Goal: Information Seeking & Learning: Learn about a topic

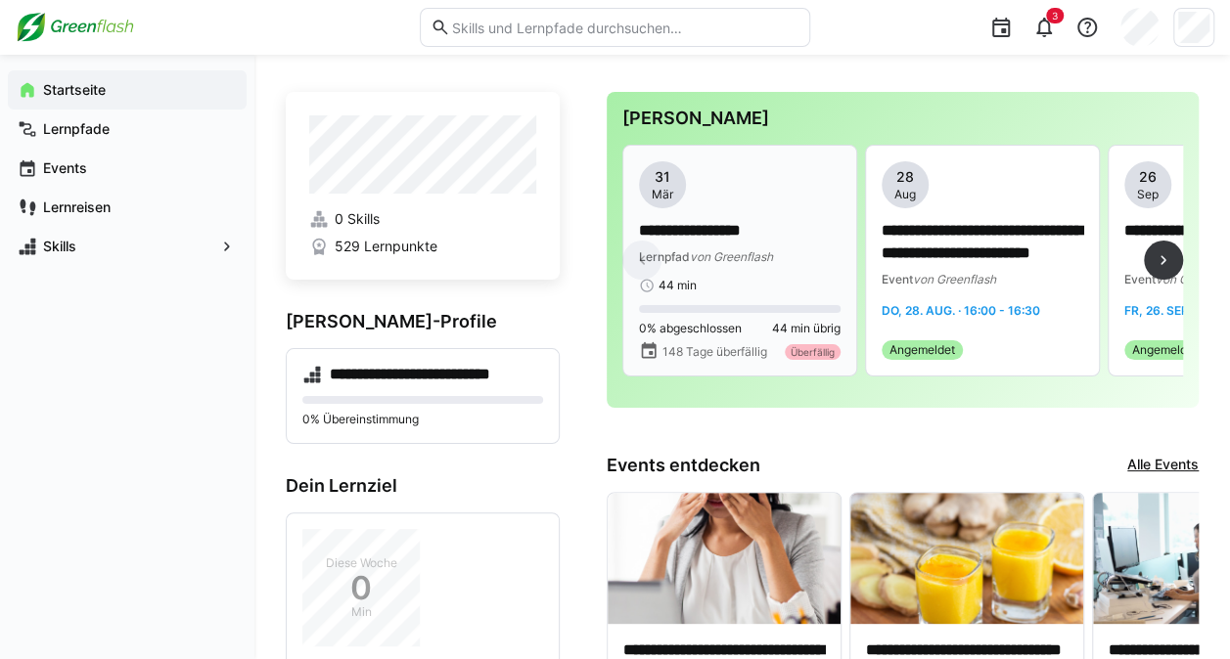
click at [740, 247] on div "Lernpfad von Greenflash" at bounding box center [740, 257] width 202 height 20
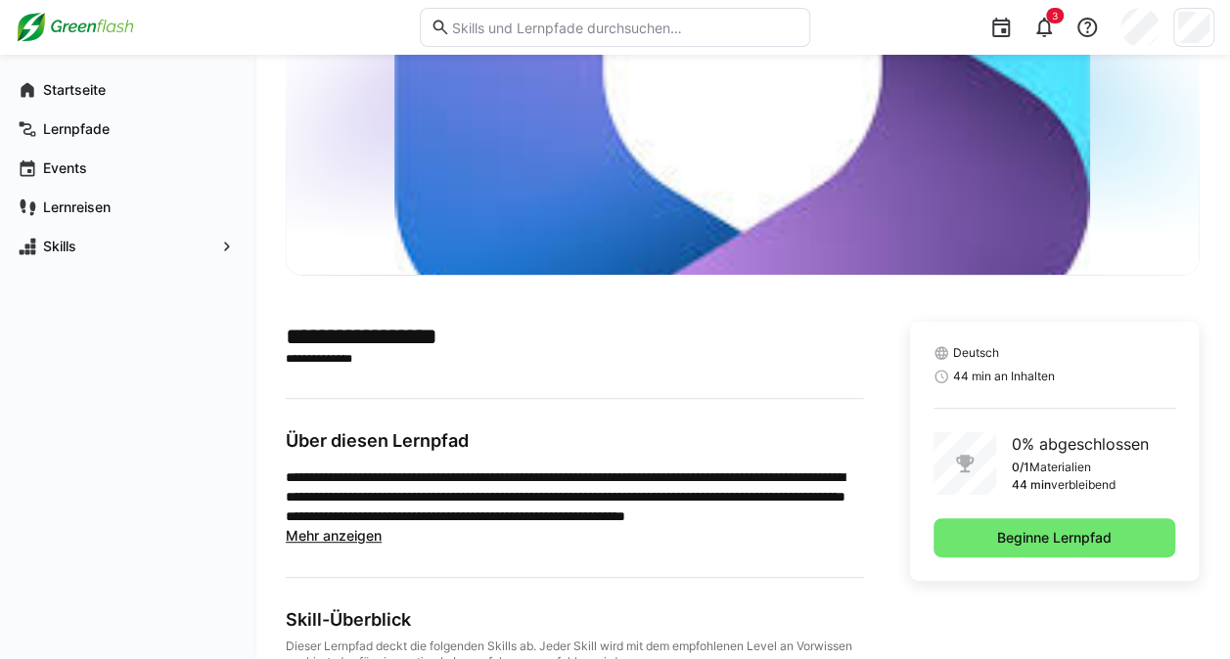
scroll to position [297, 0]
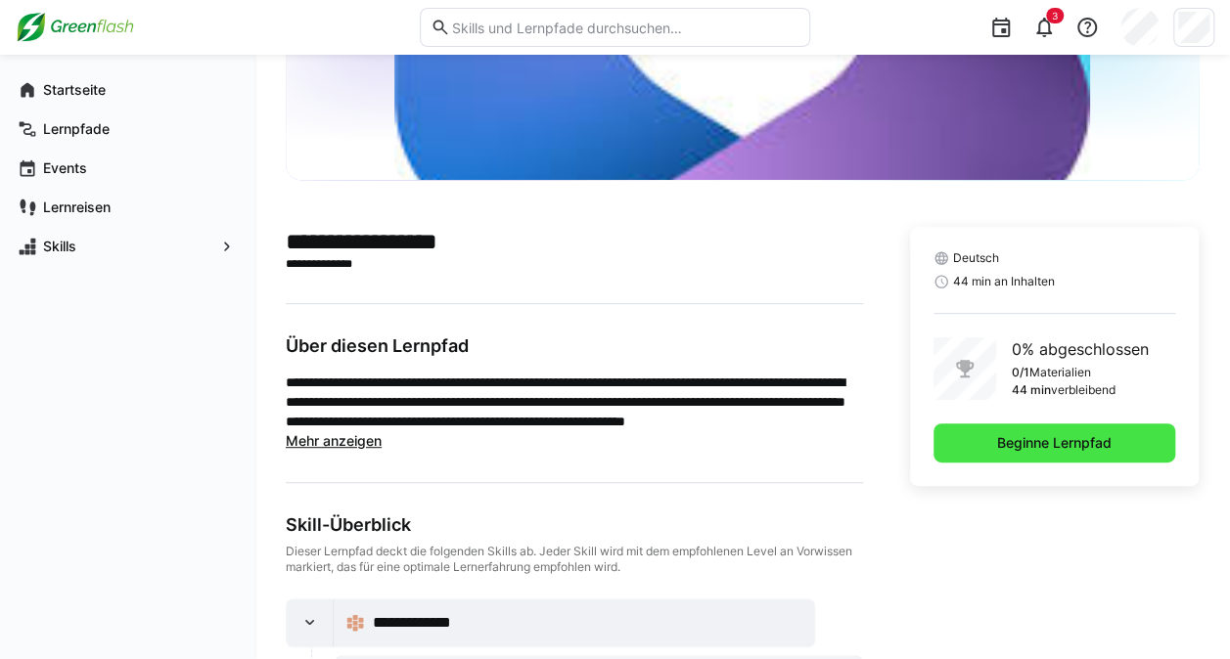
click at [1028, 431] on span "Beginne Lernpfad" at bounding box center [1054, 443] width 242 height 39
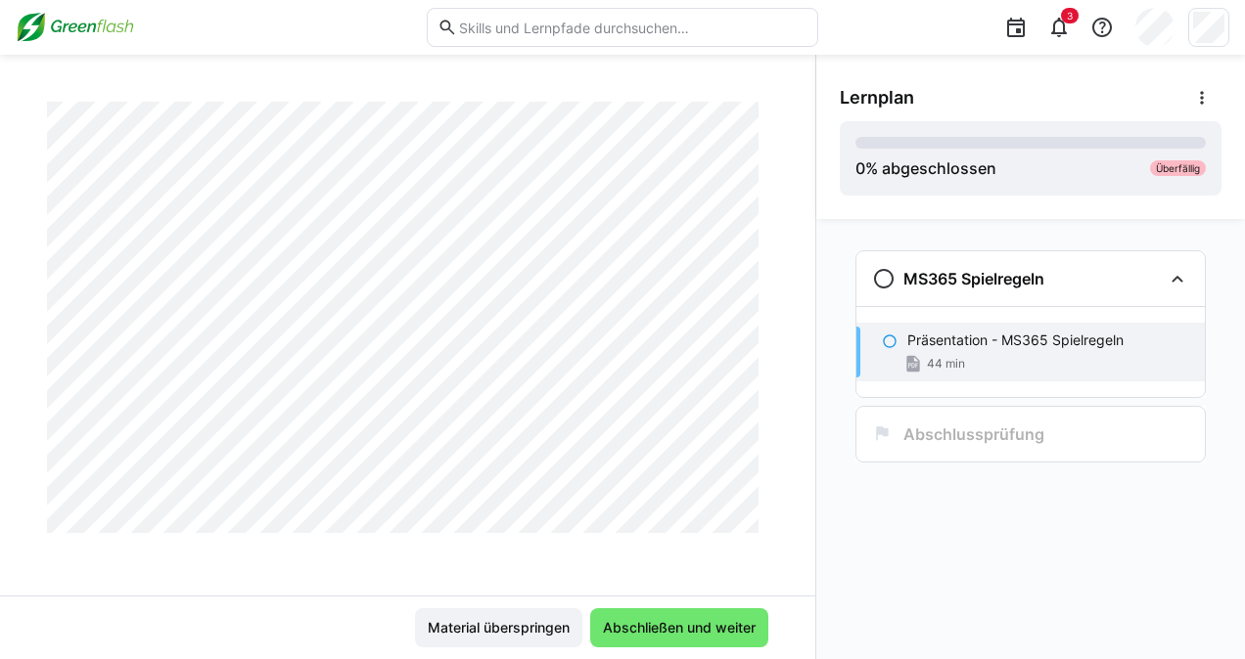
scroll to position [4546, 0]
drag, startPoint x: 824, startPoint y: 436, endPoint x: 821, endPoint y: 467, distance: 30.5
click at [821, 467] on div "MS365 Spielregeln Präsentation - MS365 Spielregeln 44 min Abschlussprüfung" at bounding box center [1030, 439] width 429 height 440
click at [649, 627] on span "Abschließen und weiter" at bounding box center [679, 628] width 159 height 20
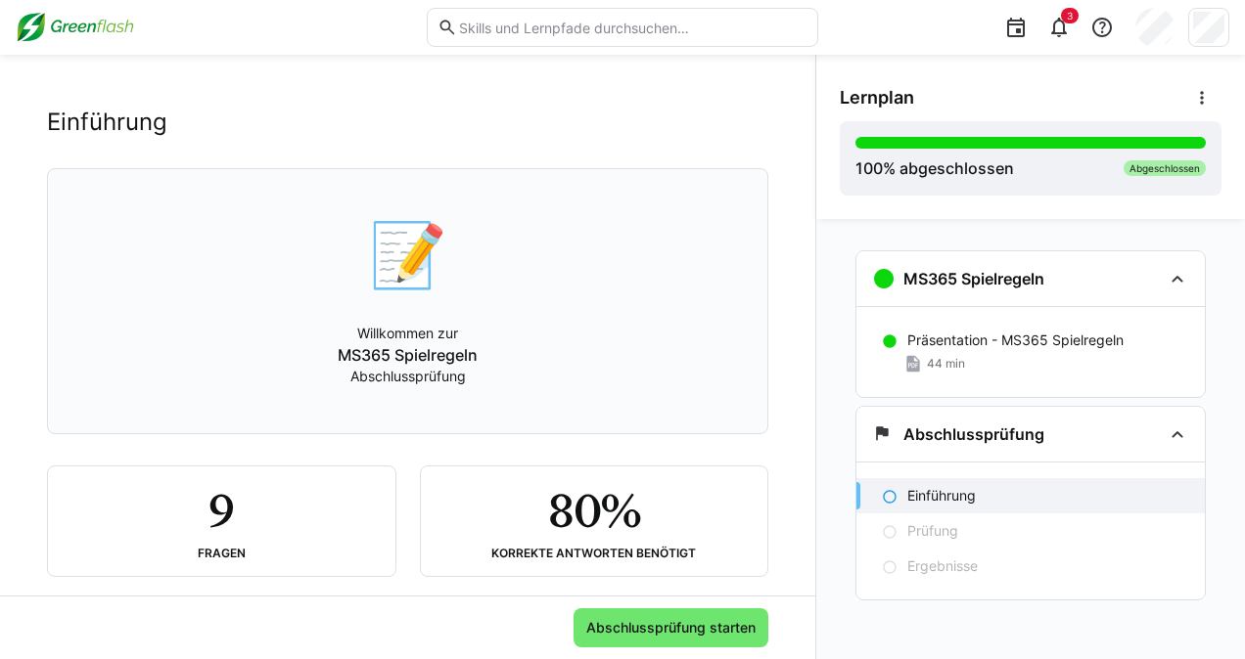
scroll to position [64, 0]
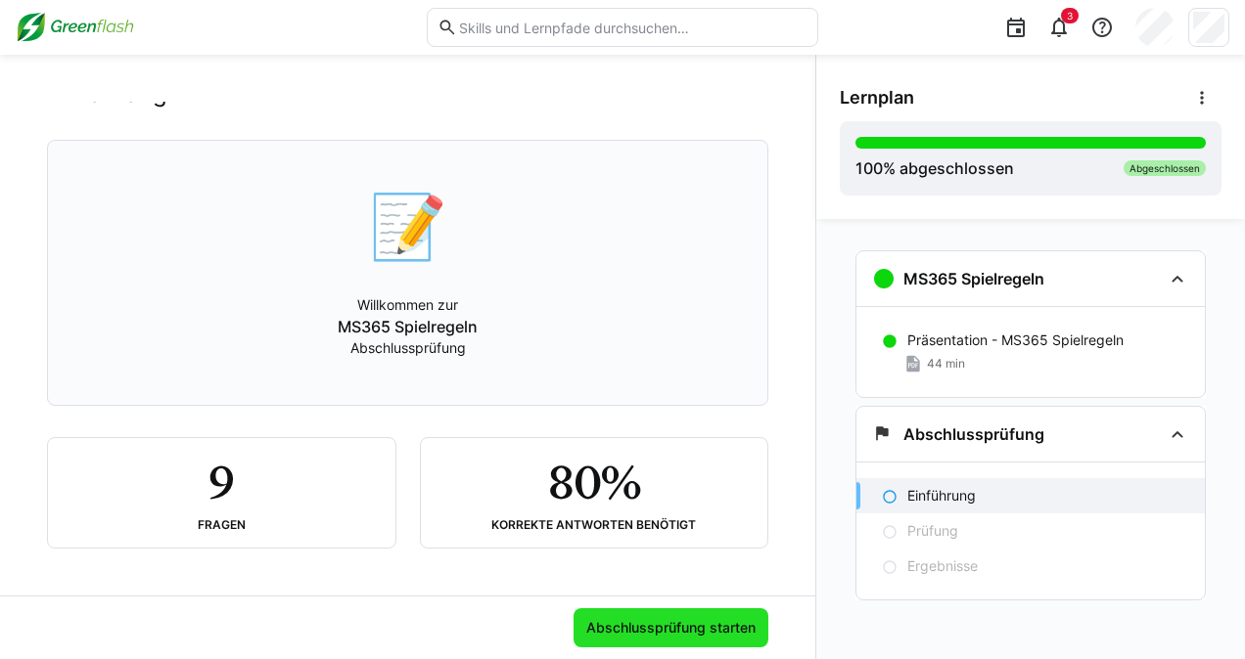
click at [679, 636] on span "Abschlussprüfung starten" at bounding box center [670, 628] width 175 height 20
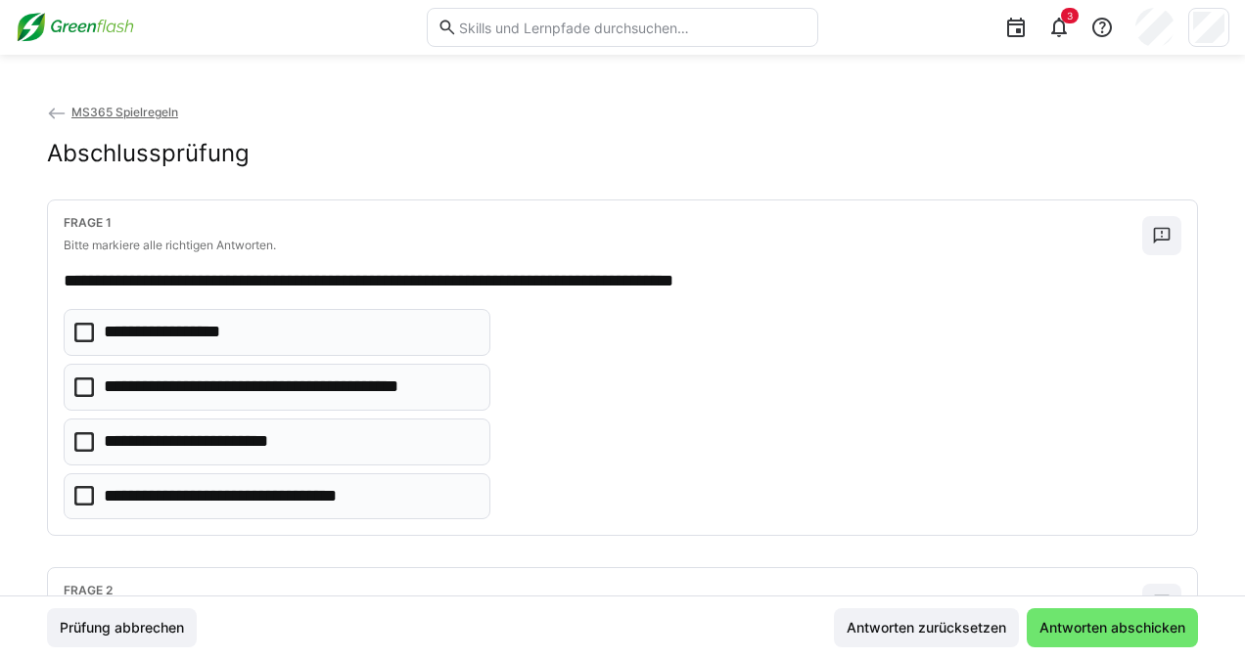
click at [81, 493] on icon at bounding box center [84, 496] width 20 height 20
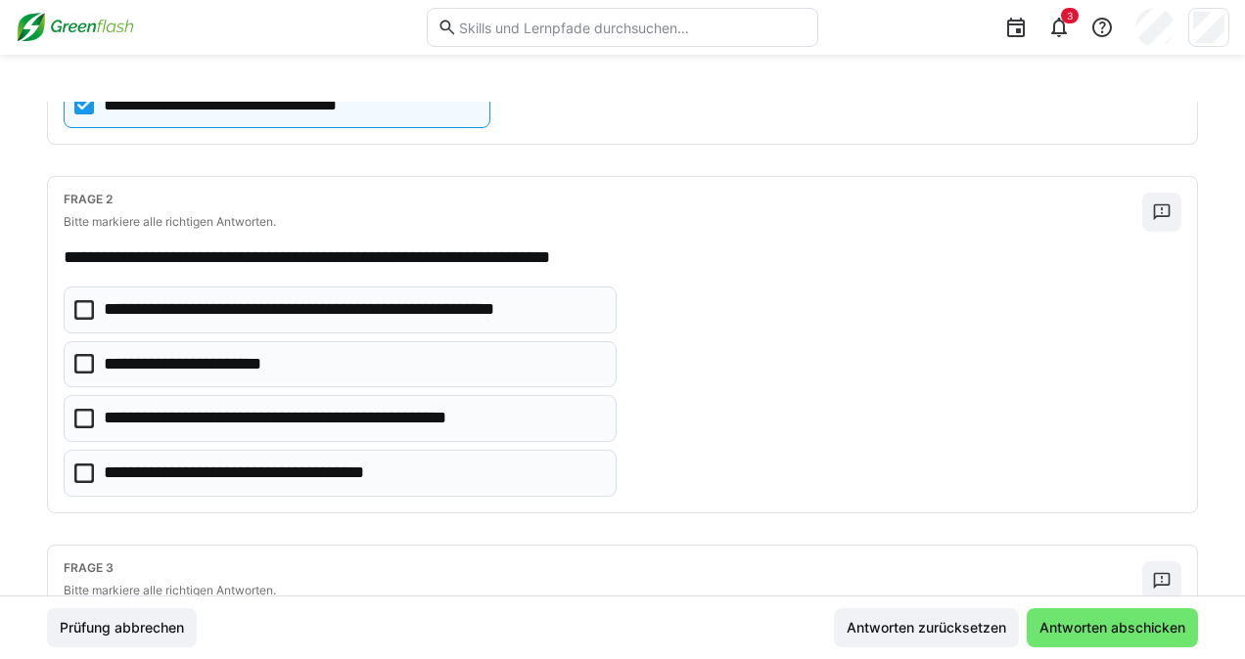
scroll to position [410, 0]
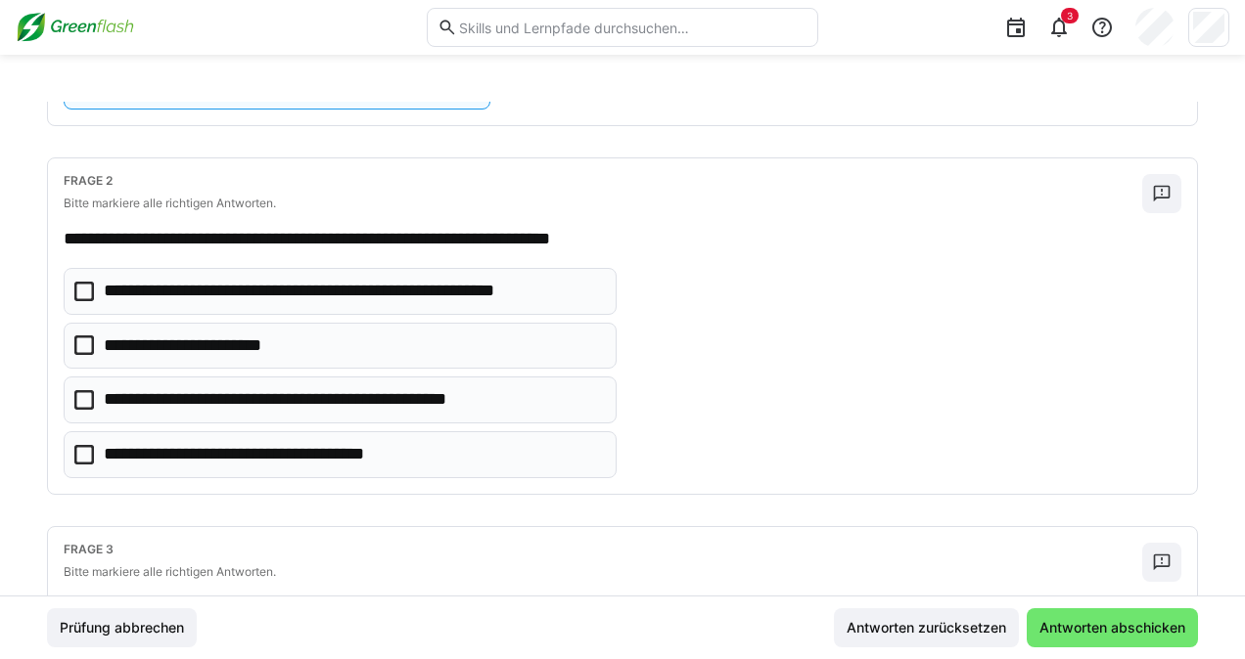
click at [92, 344] on icon at bounding box center [84, 346] width 20 height 20
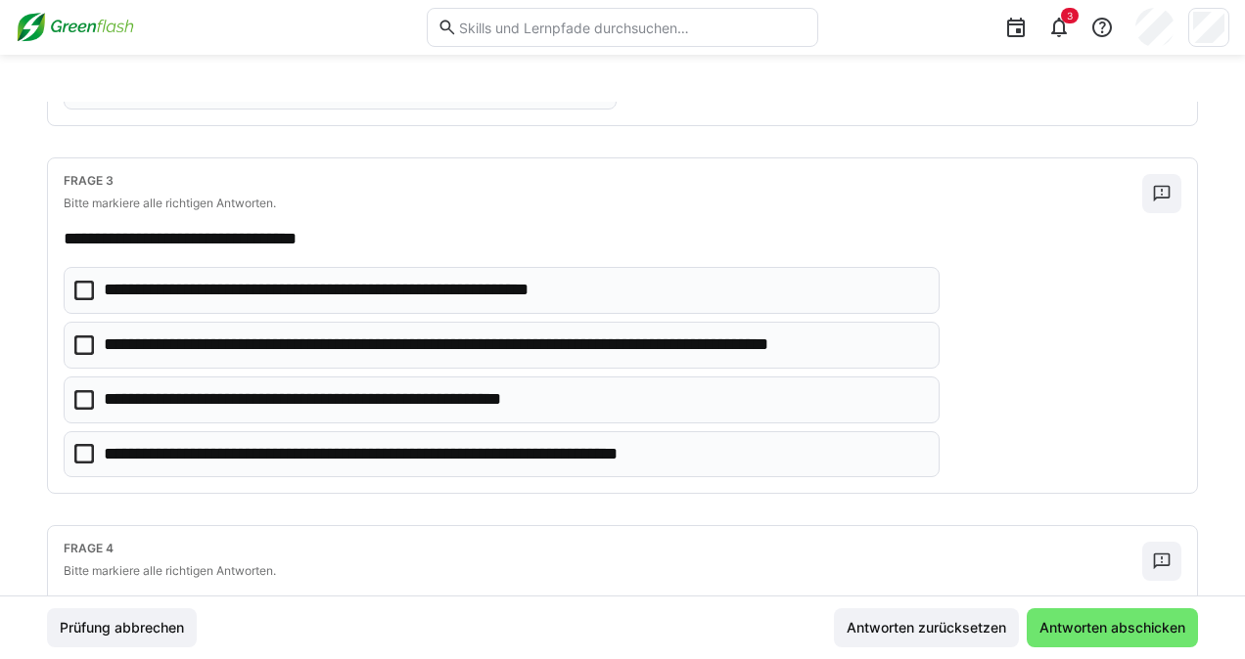
scroll to position [787, 0]
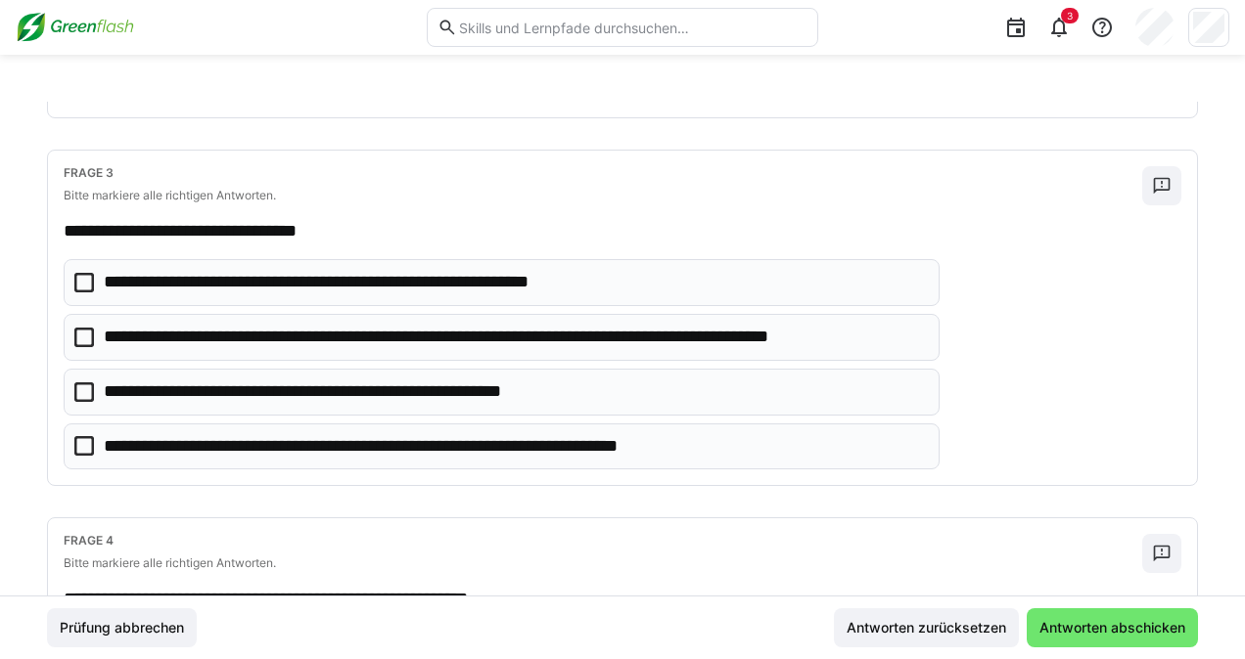
click at [88, 273] on icon at bounding box center [84, 283] width 20 height 20
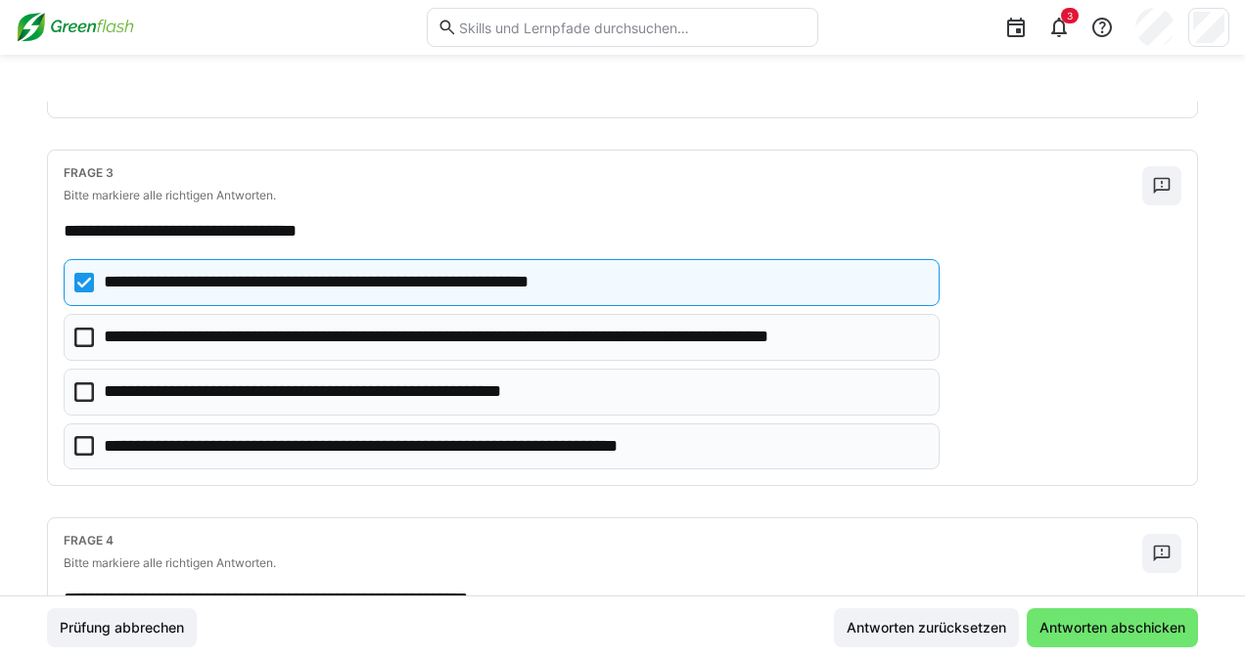
click at [84, 276] on icon at bounding box center [84, 283] width 20 height 20
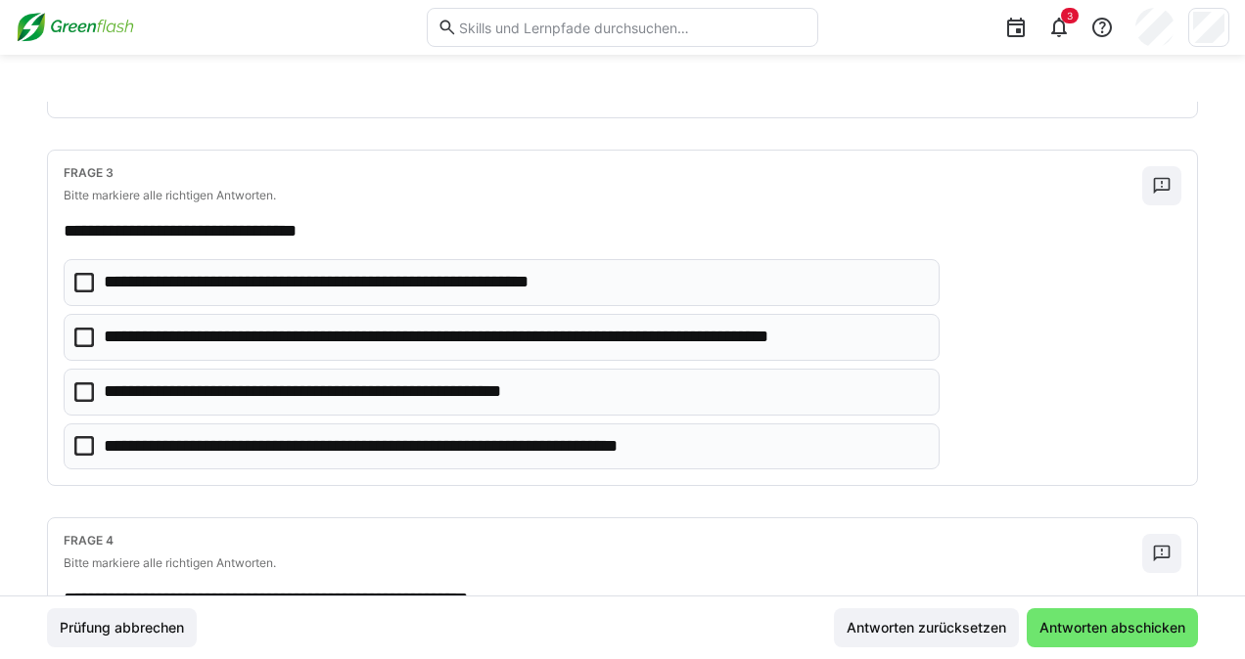
click at [79, 438] on icon at bounding box center [84, 446] width 20 height 20
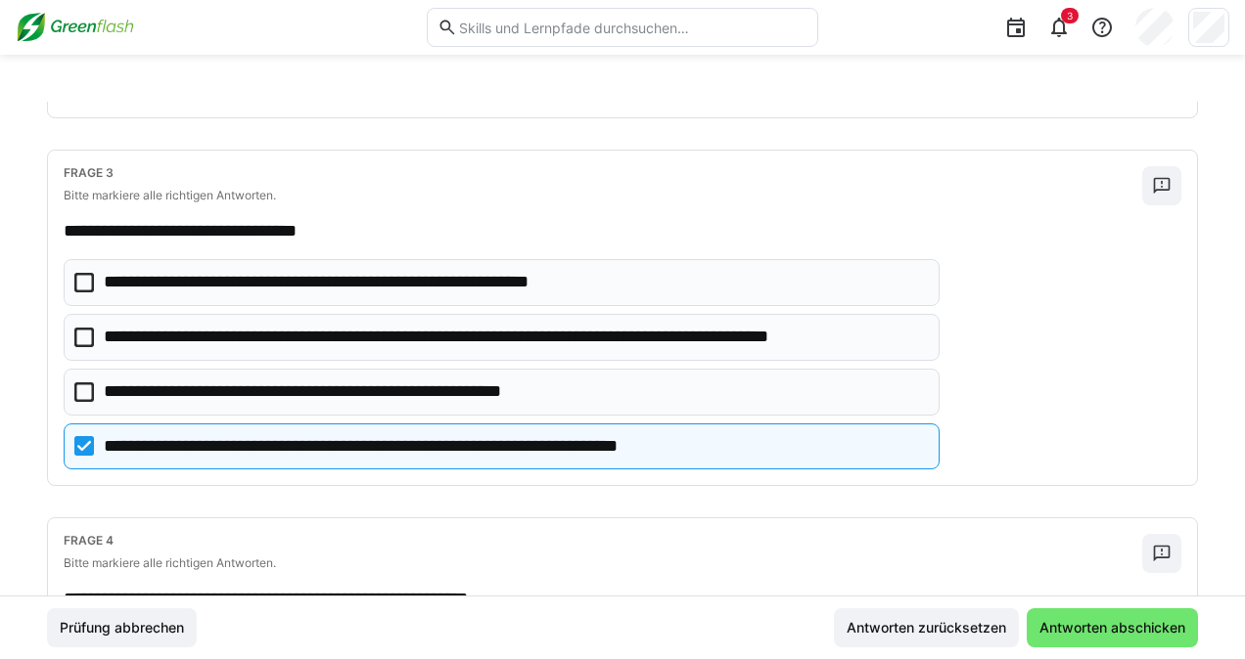
click at [82, 273] on icon at bounding box center [84, 283] width 20 height 20
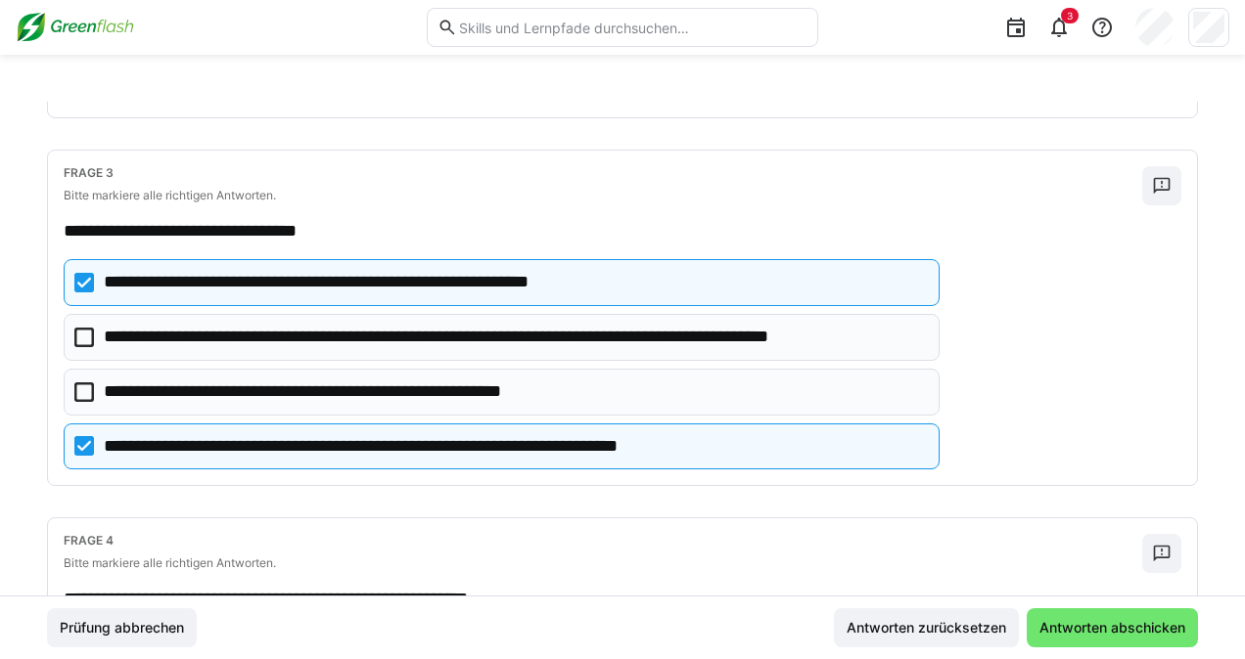
click at [82, 278] on icon at bounding box center [84, 283] width 20 height 20
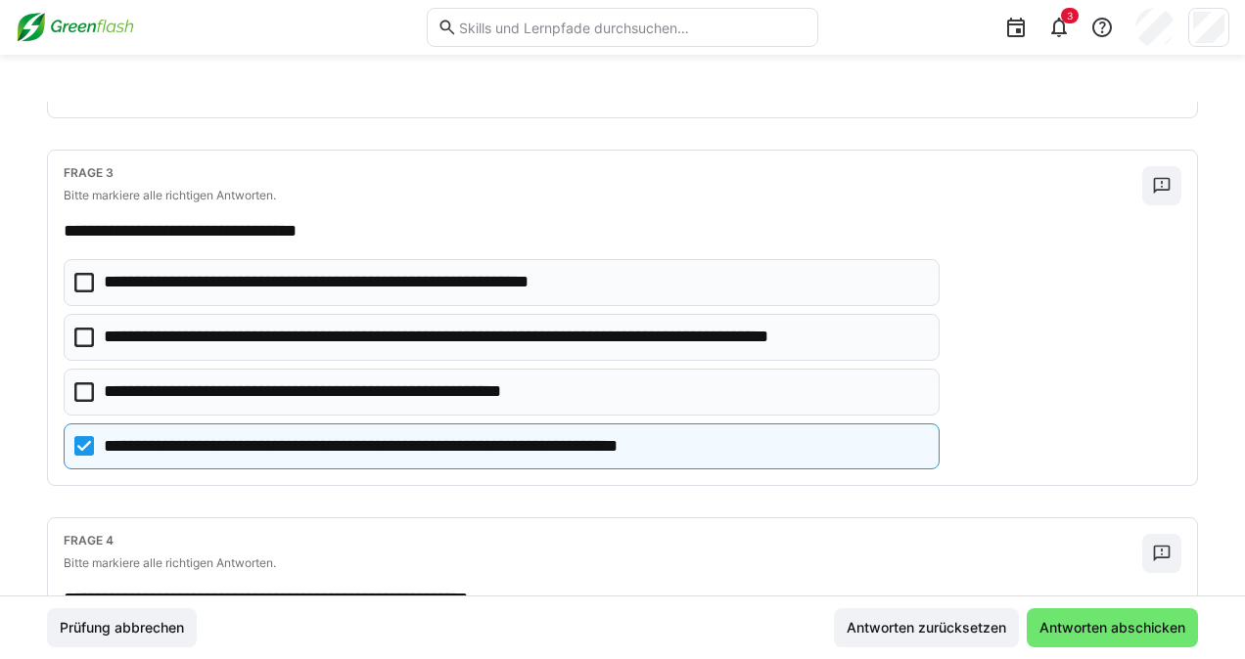
click at [82, 335] on icon at bounding box center [84, 338] width 20 height 20
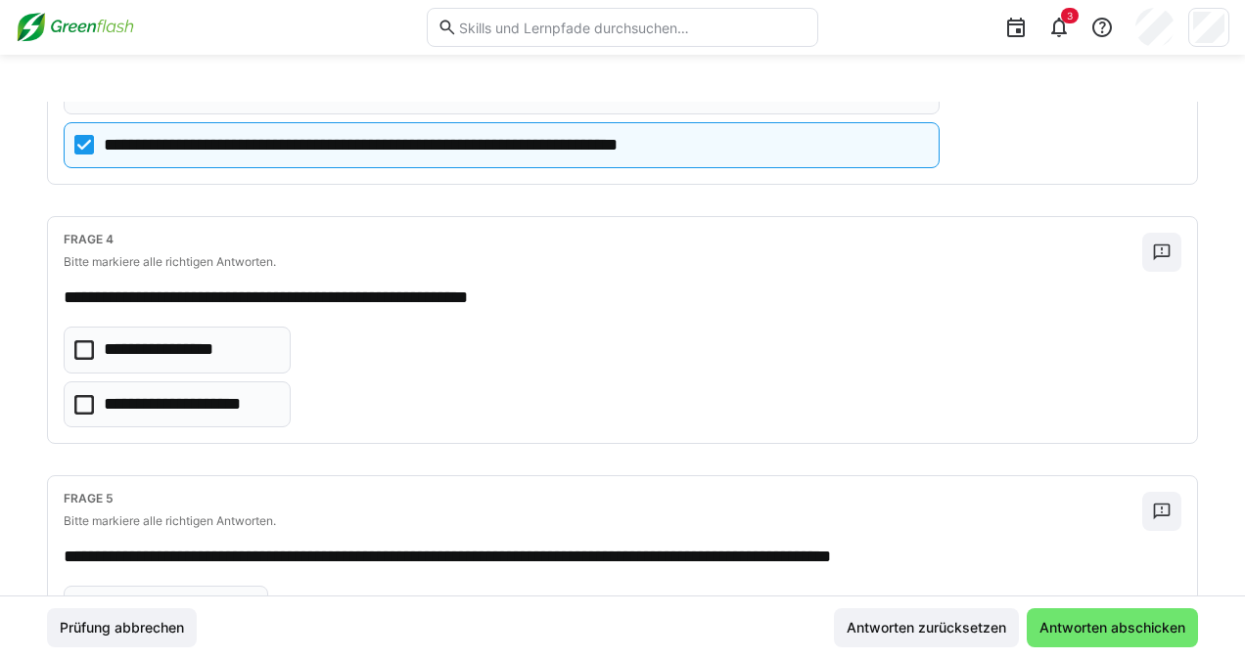
scroll to position [1100, 0]
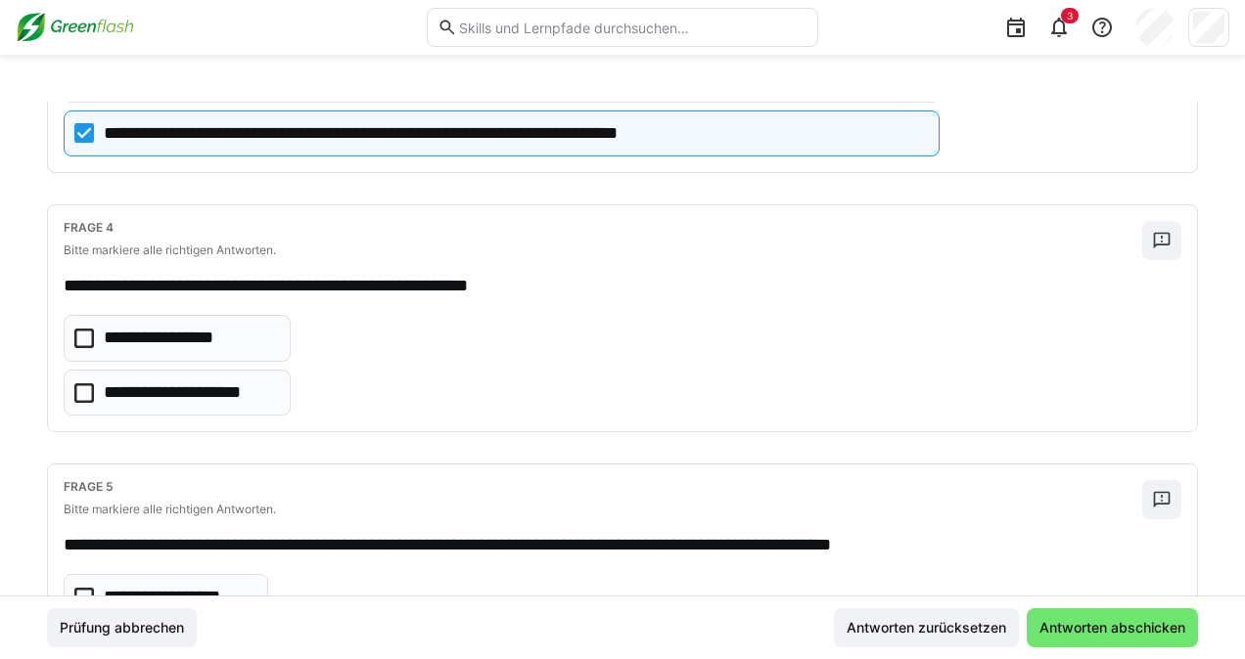
click at [86, 329] on icon at bounding box center [84, 339] width 20 height 20
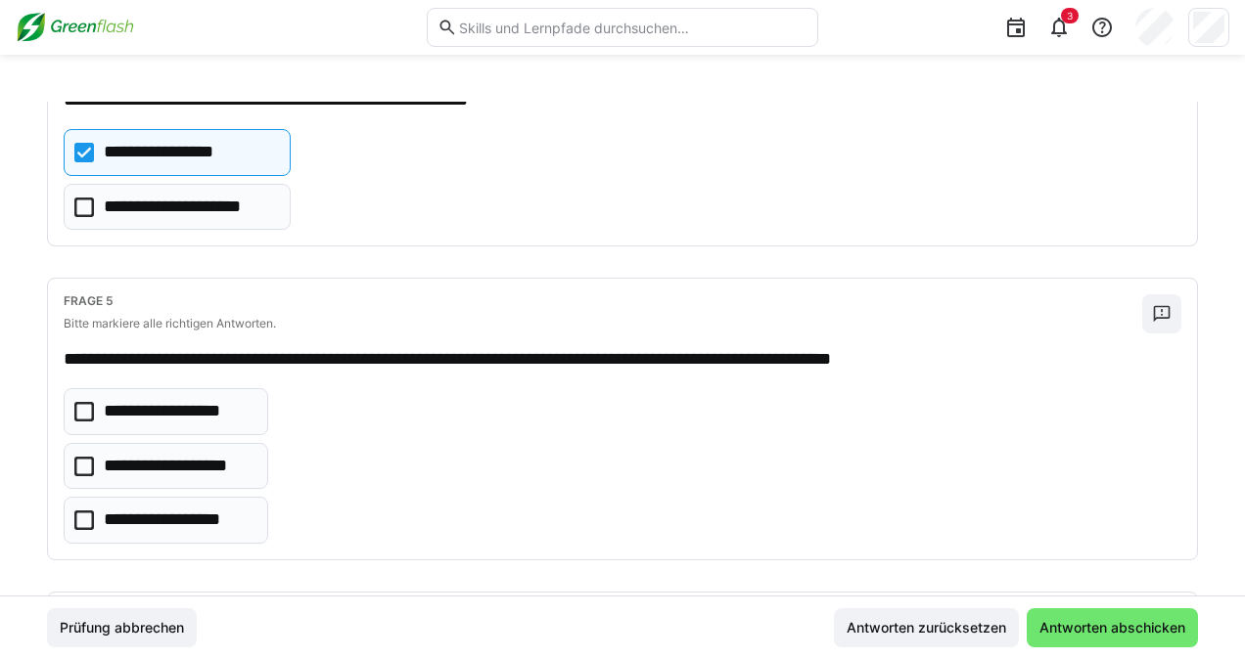
scroll to position [1297, 0]
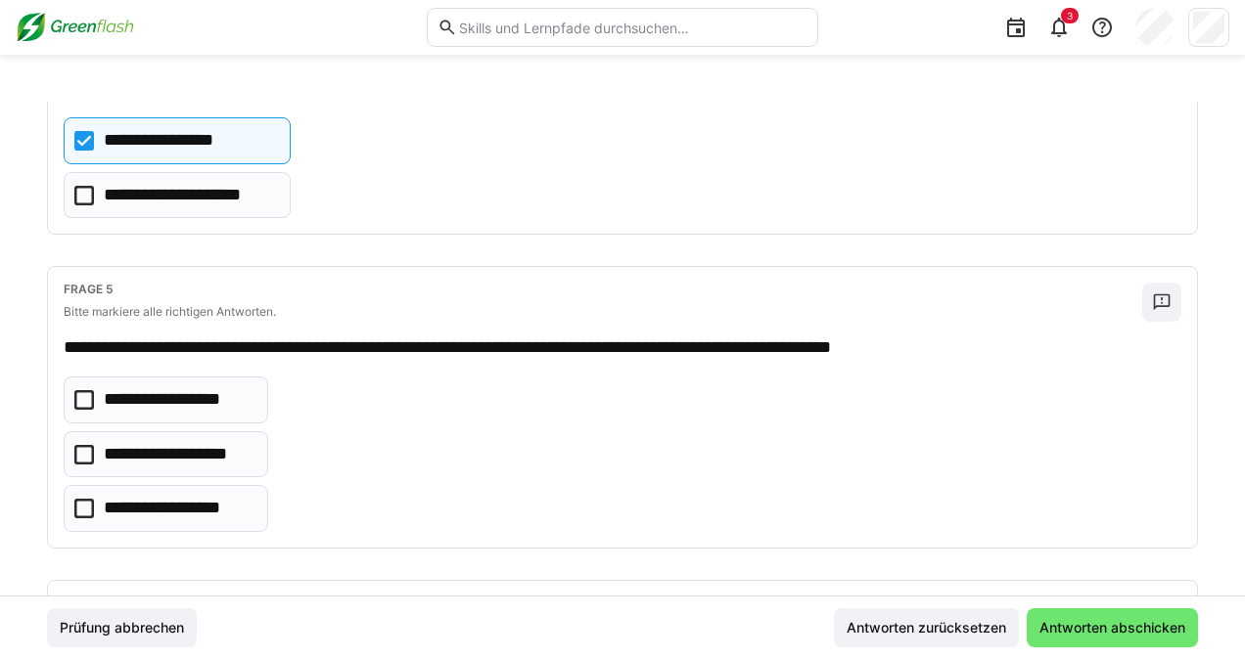
click at [85, 499] on icon at bounding box center [84, 509] width 20 height 20
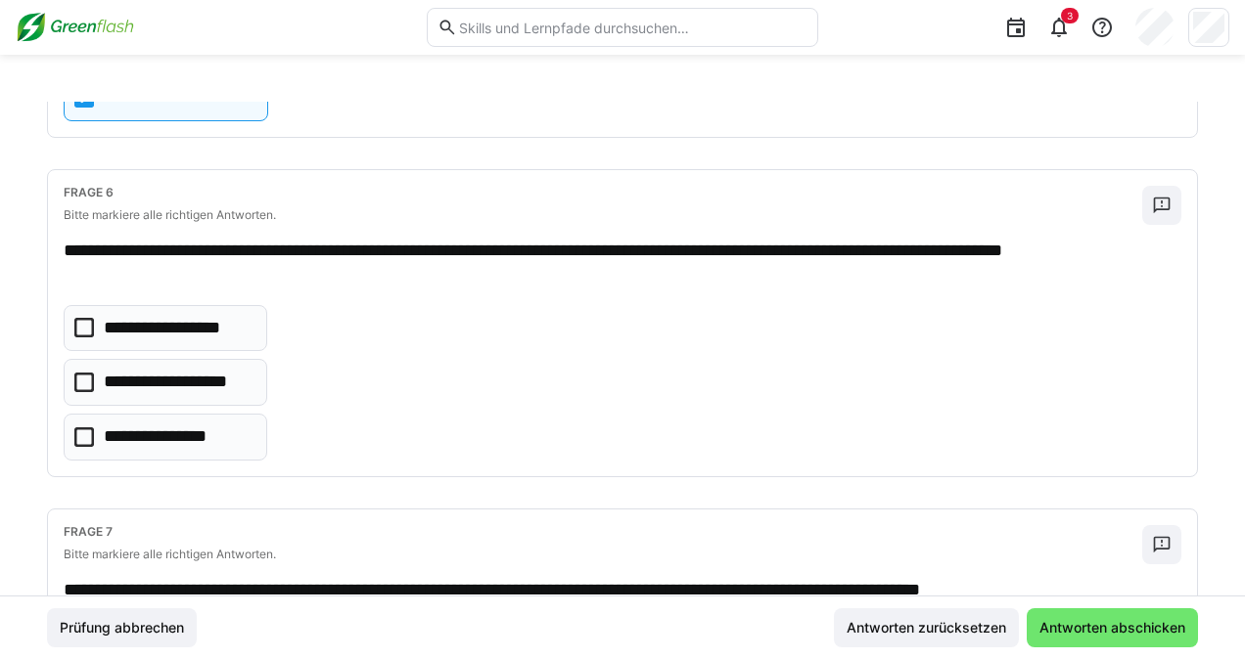
scroll to position [1712, 0]
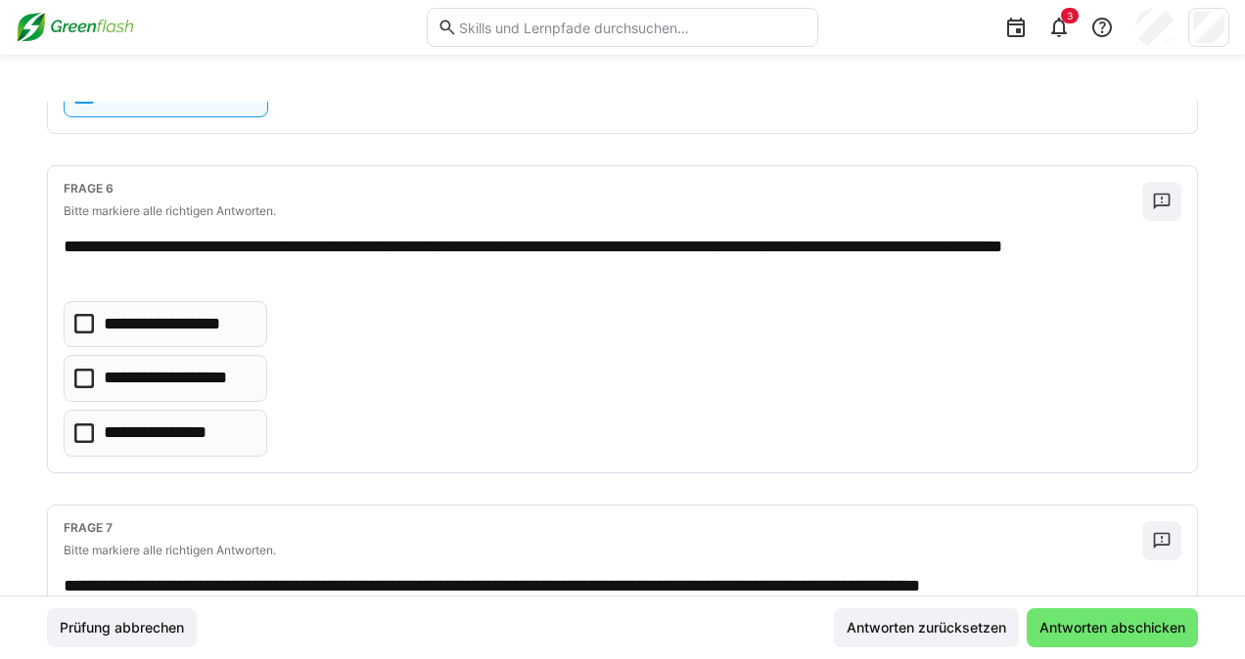
click at [88, 369] on icon at bounding box center [84, 379] width 20 height 20
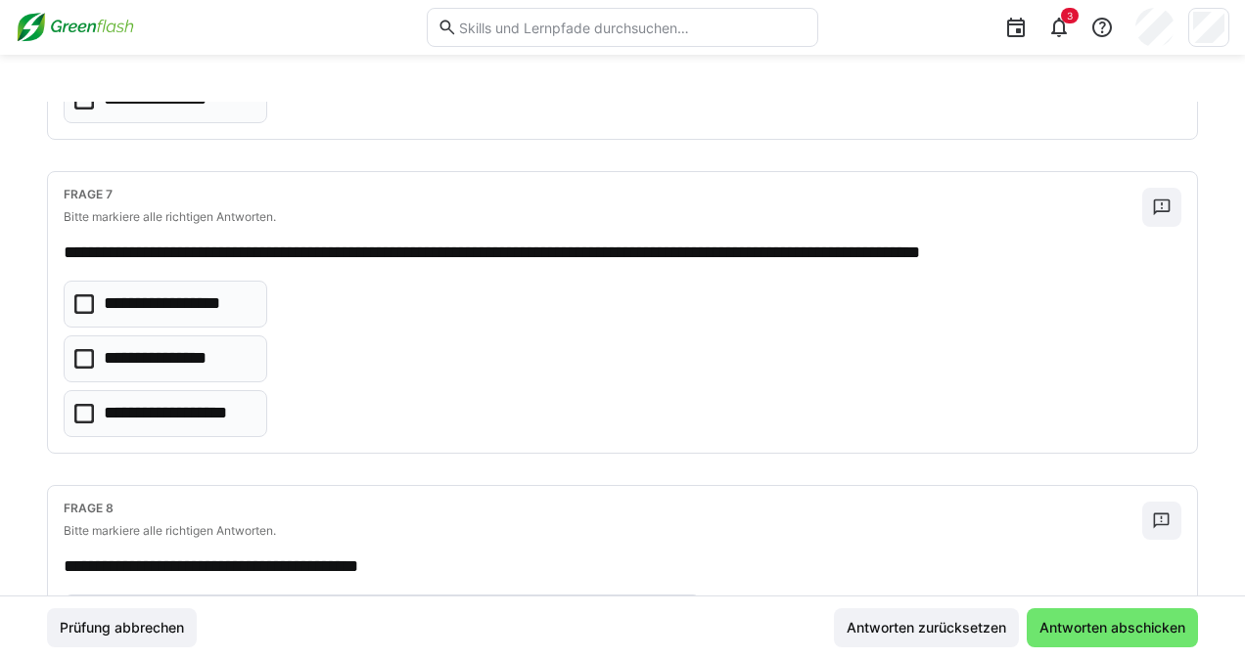
scroll to position [2049, 0]
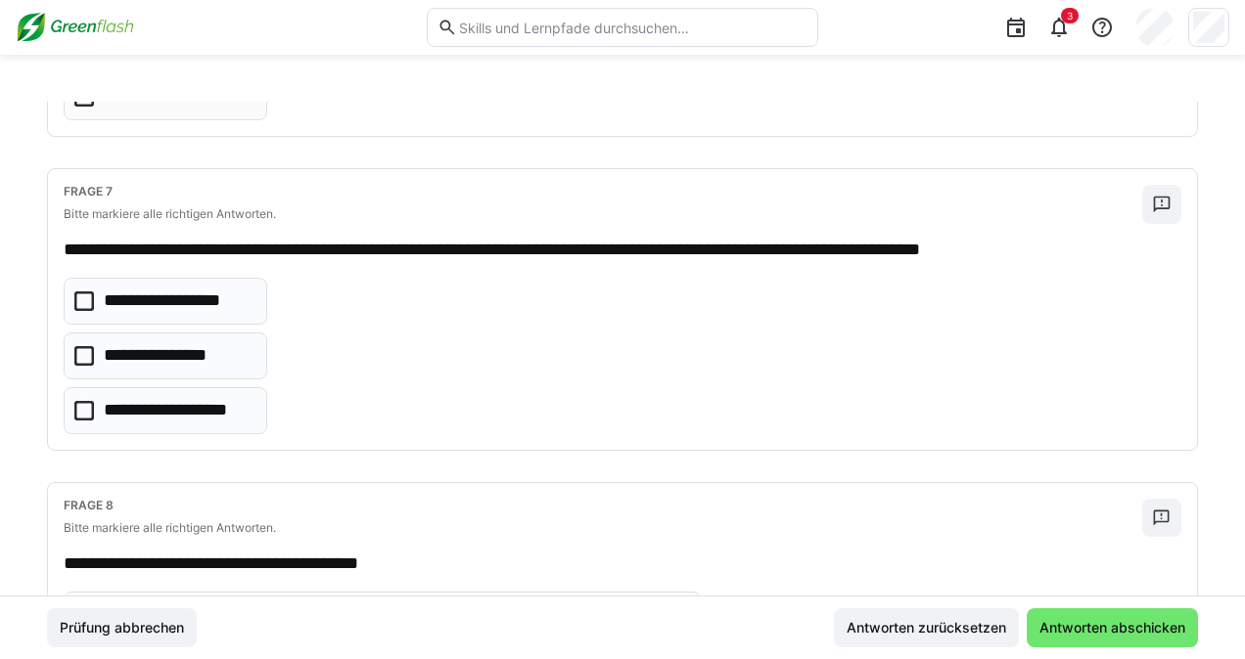
click at [82, 346] on icon at bounding box center [84, 356] width 20 height 20
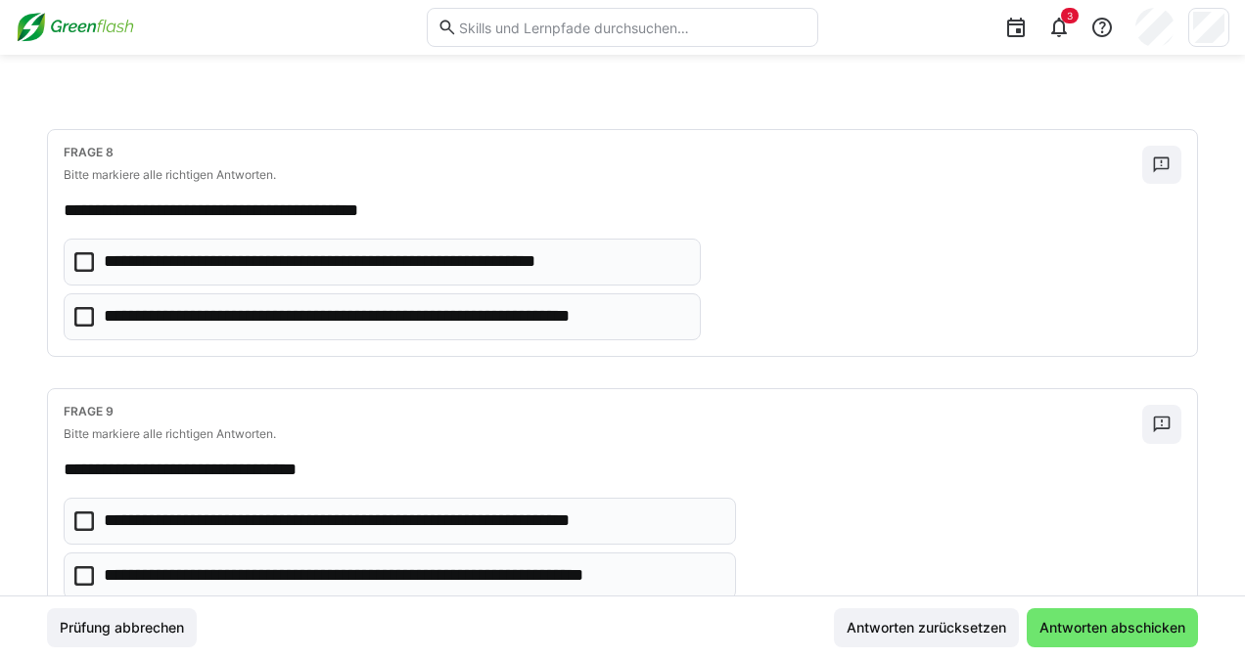
scroll to position [2414, 0]
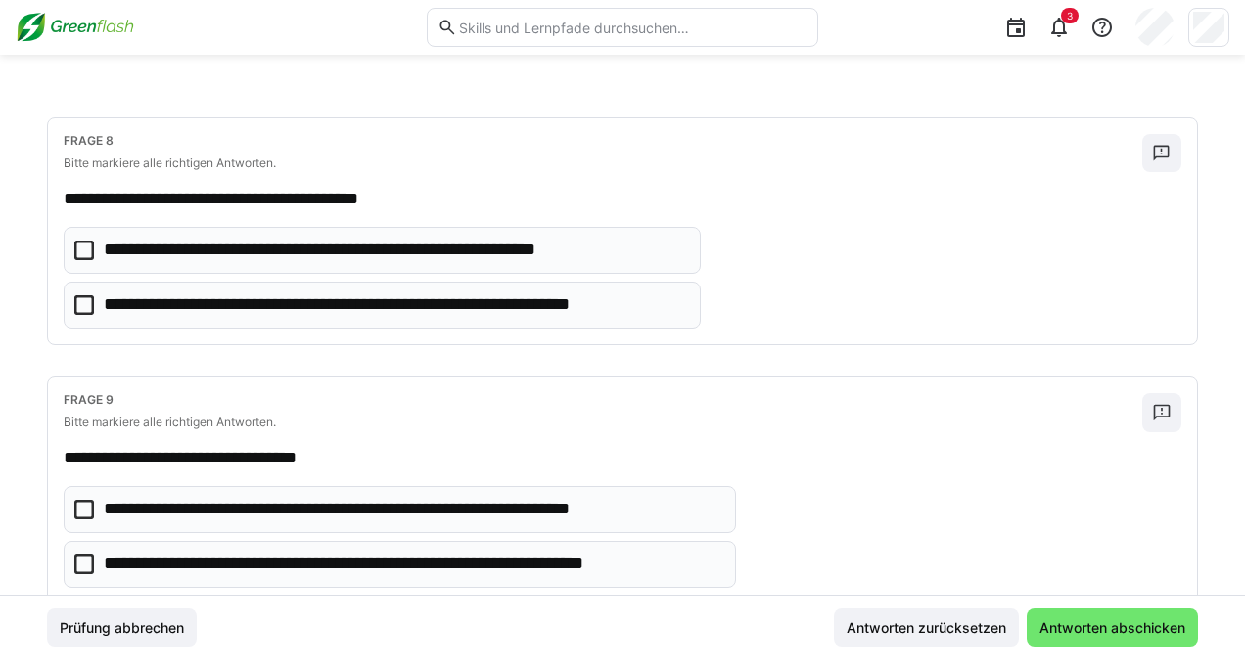
click at [85, 555] on icon at bounding box center [84, 565] width 20 height 20
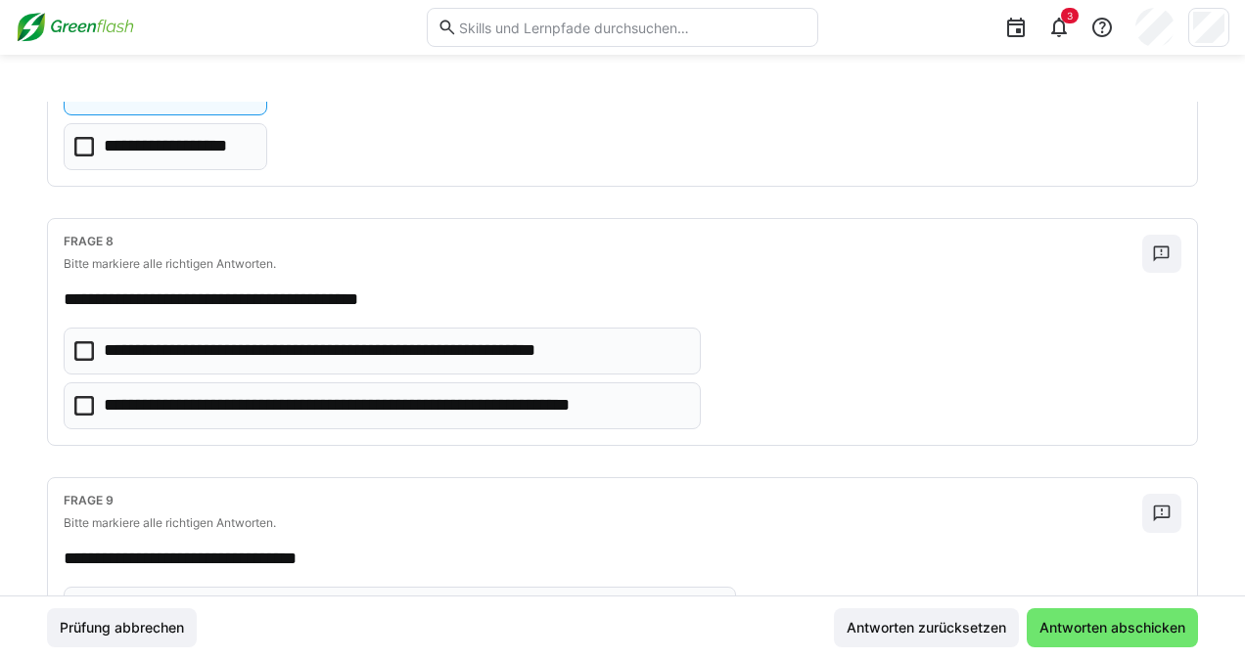
scroll to position [2301, 0]
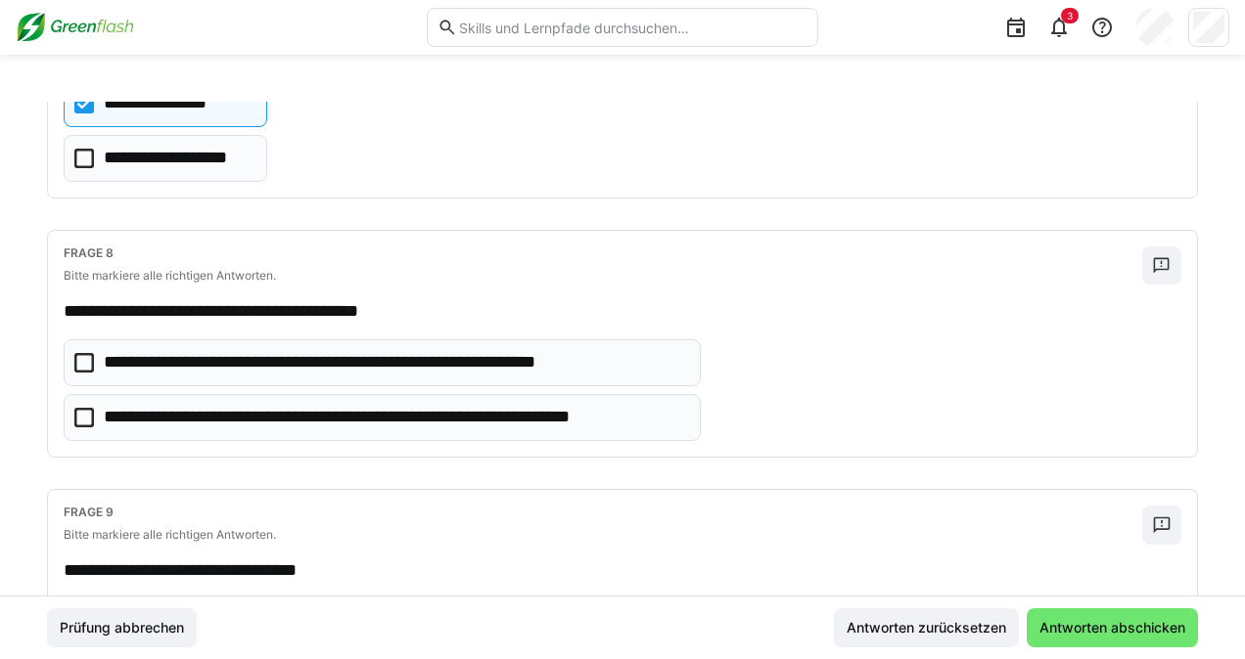
click at [84, 353] on icon at bounding box center [84, 363] width 20 height 20
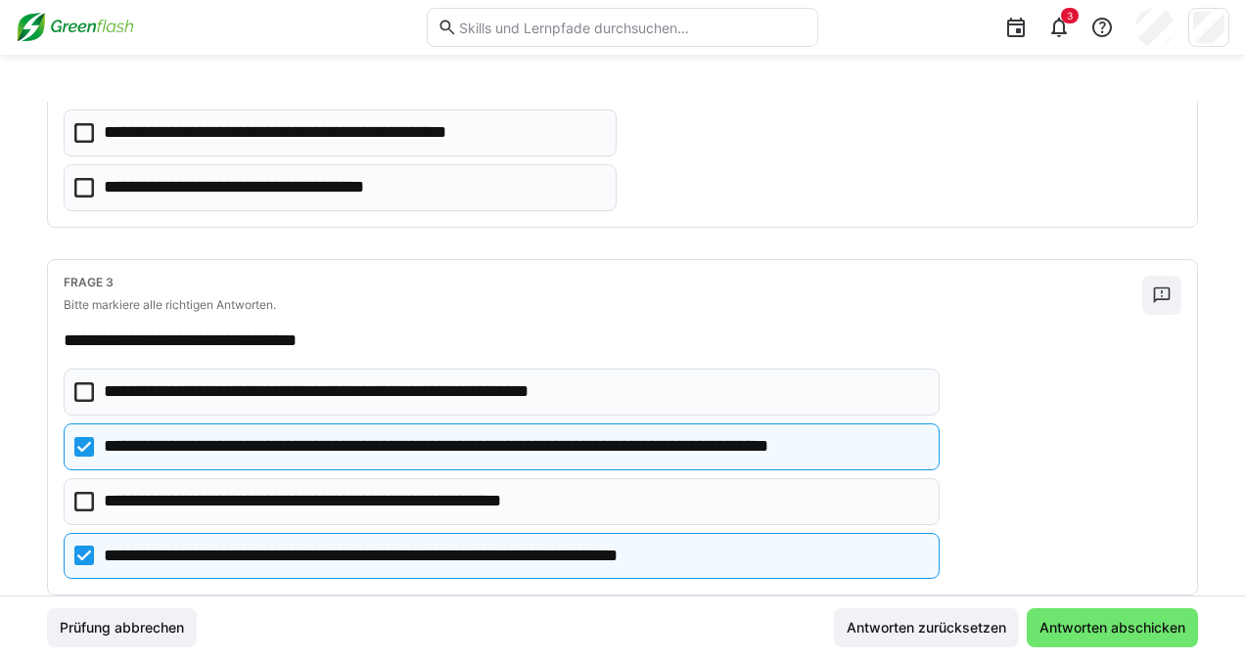
scroll to position [704, 0]
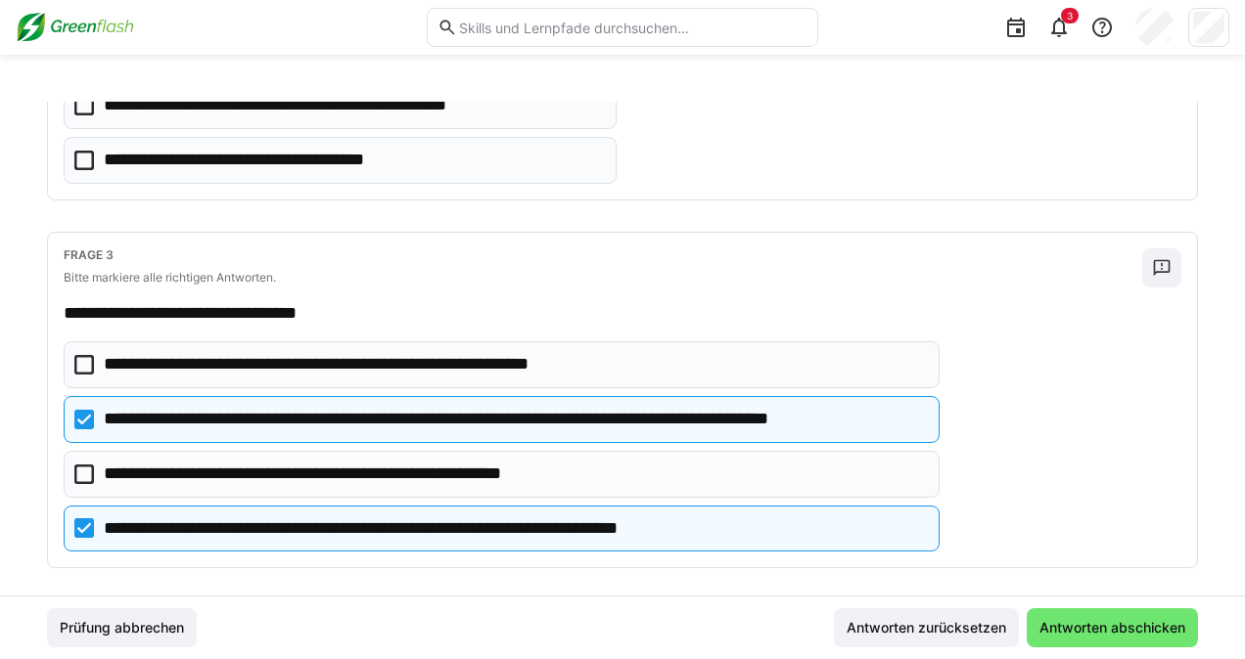
click at [84, 356] on icon at bounding box center [84, 365] width 20 height 20
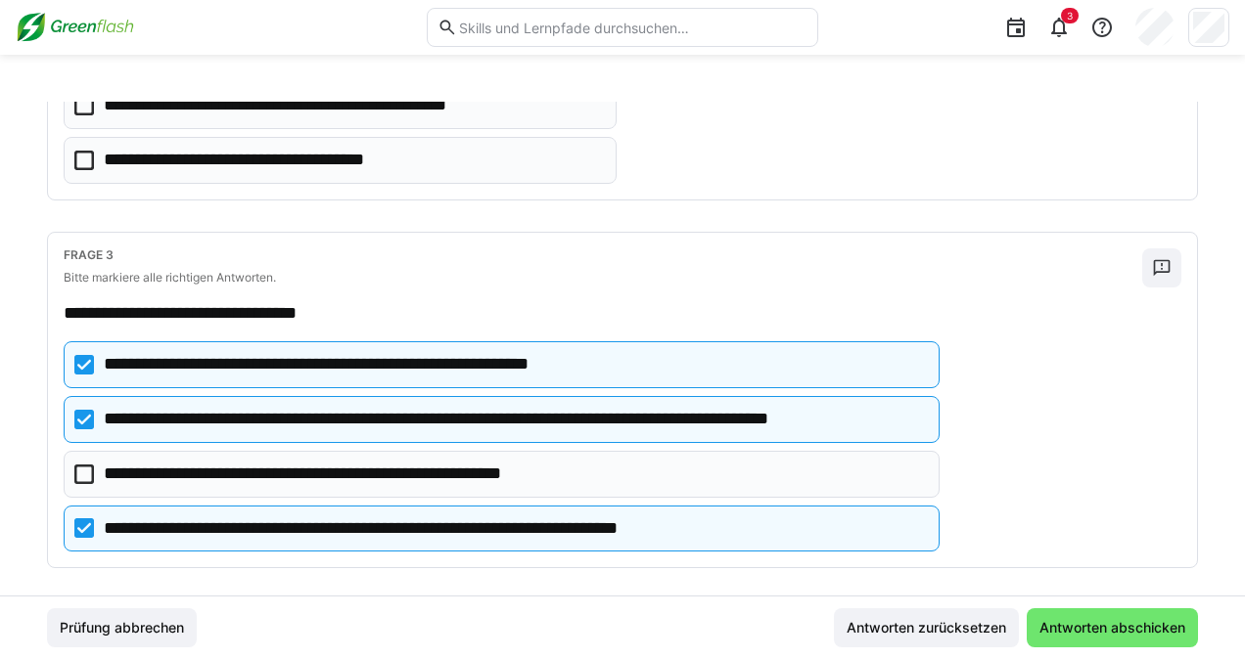
click at [80, 410] on icon at bounding box center [84, 420] width 20 height 20
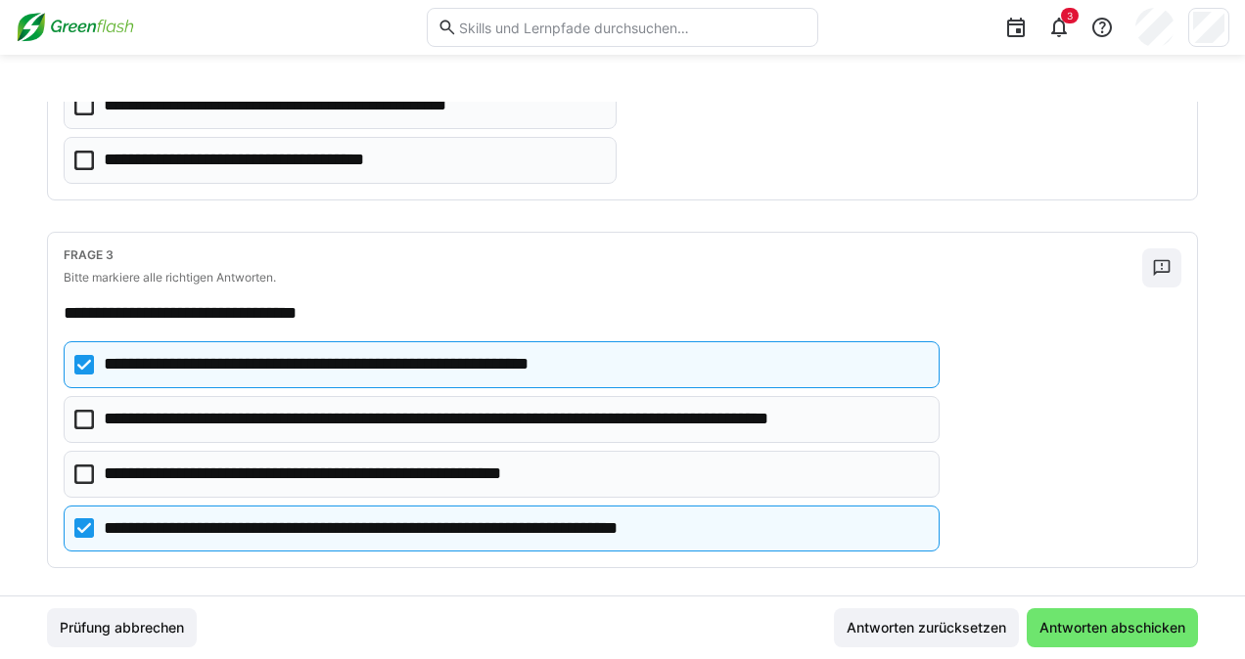
click at [93, 356] on eds-checkbox "**********" at bounding box center [502, 364] width 876 height 47
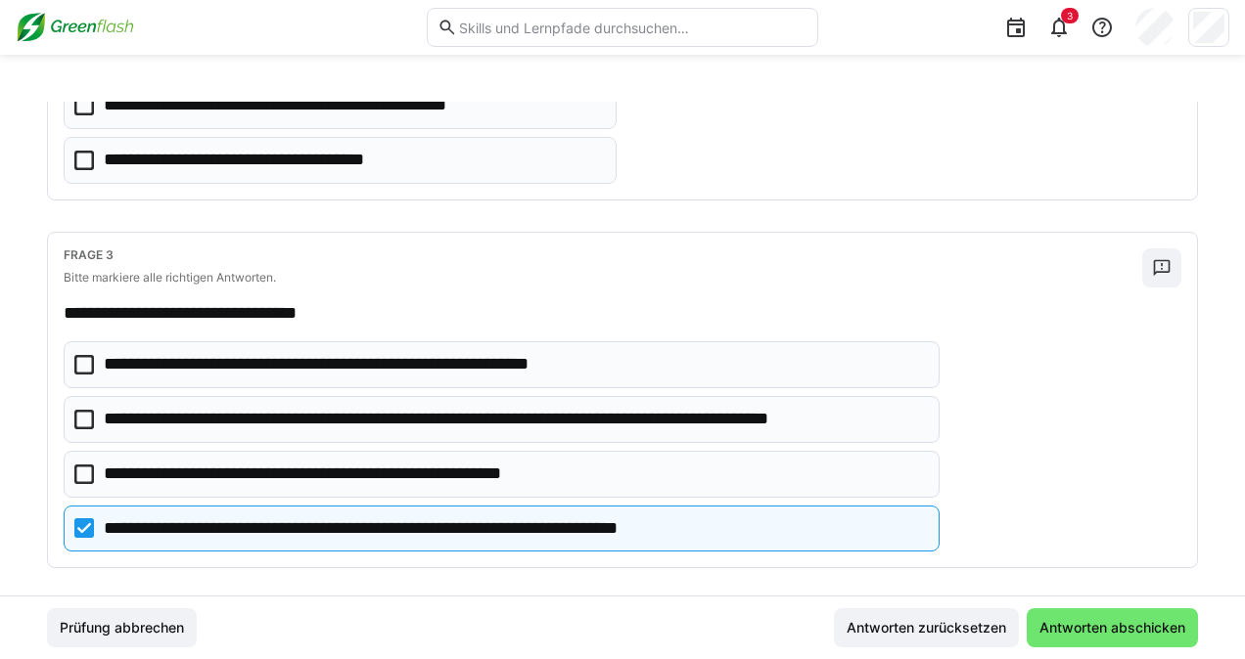
click at [83, 411] on icon at bounding box center [84, 420] width 20 height 20
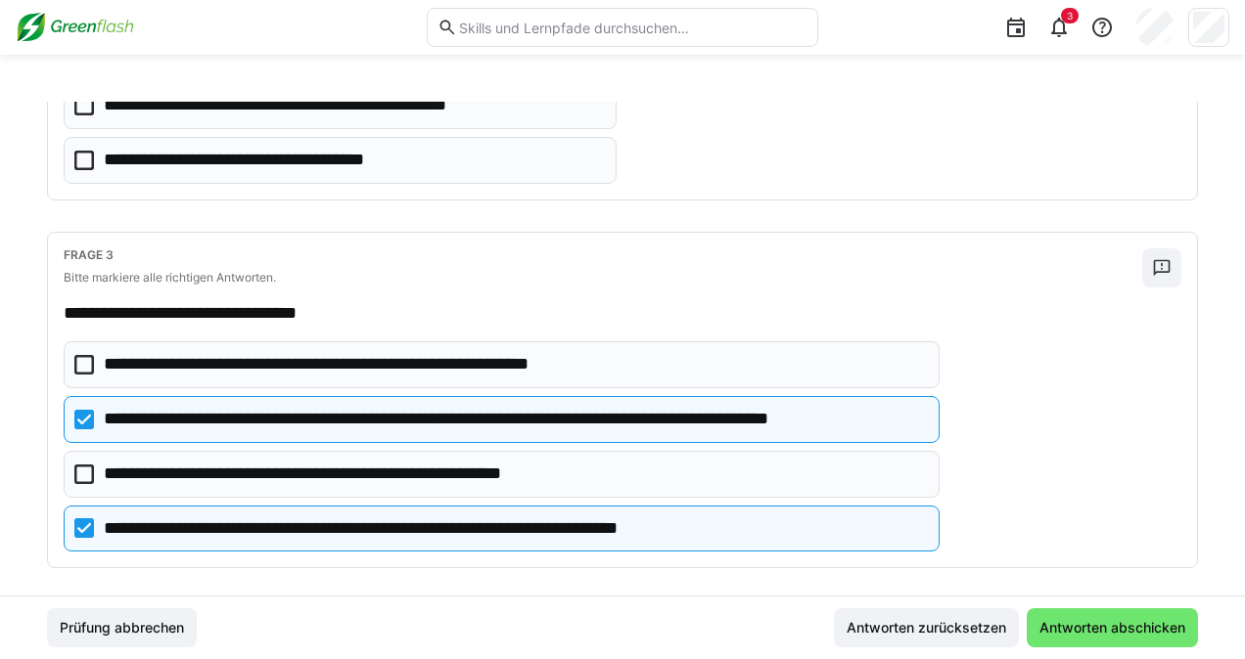
click at [86, 519] on icon at bounding box center [84, 529] width 20 height 20
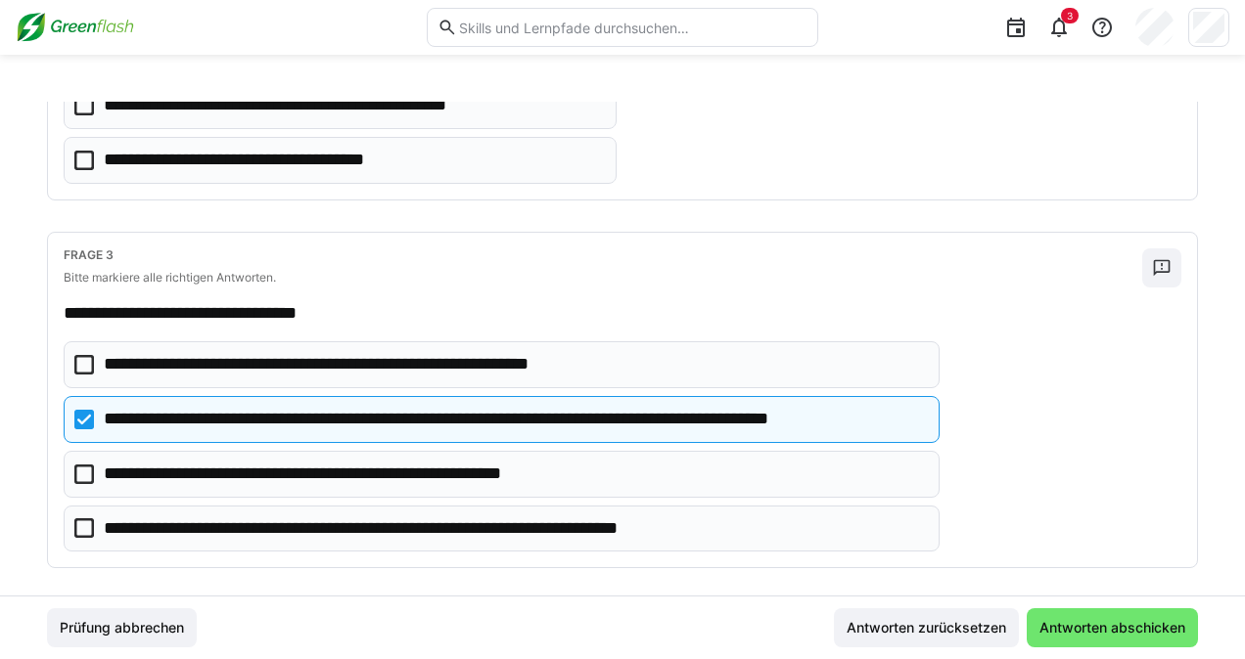
click at [79, 355] on icon at bounding box center [84, 365] width 20 height 20
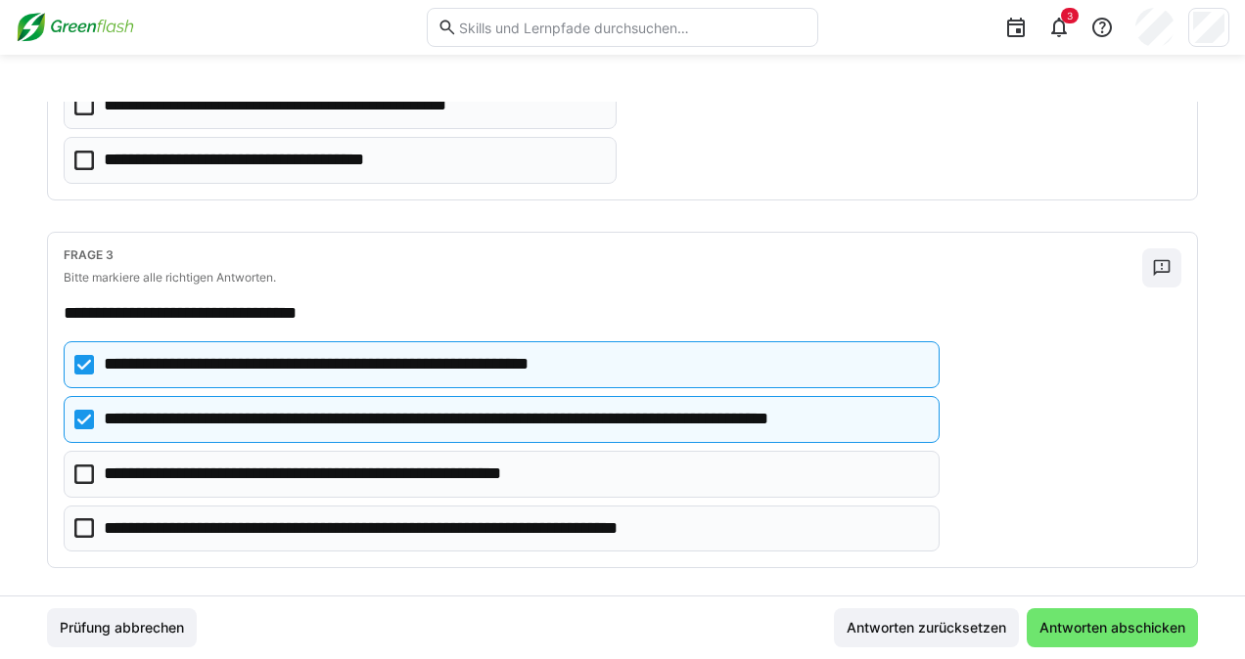
click at [84, 521] on icon at bounding box center [84, 529] width 20 height 20
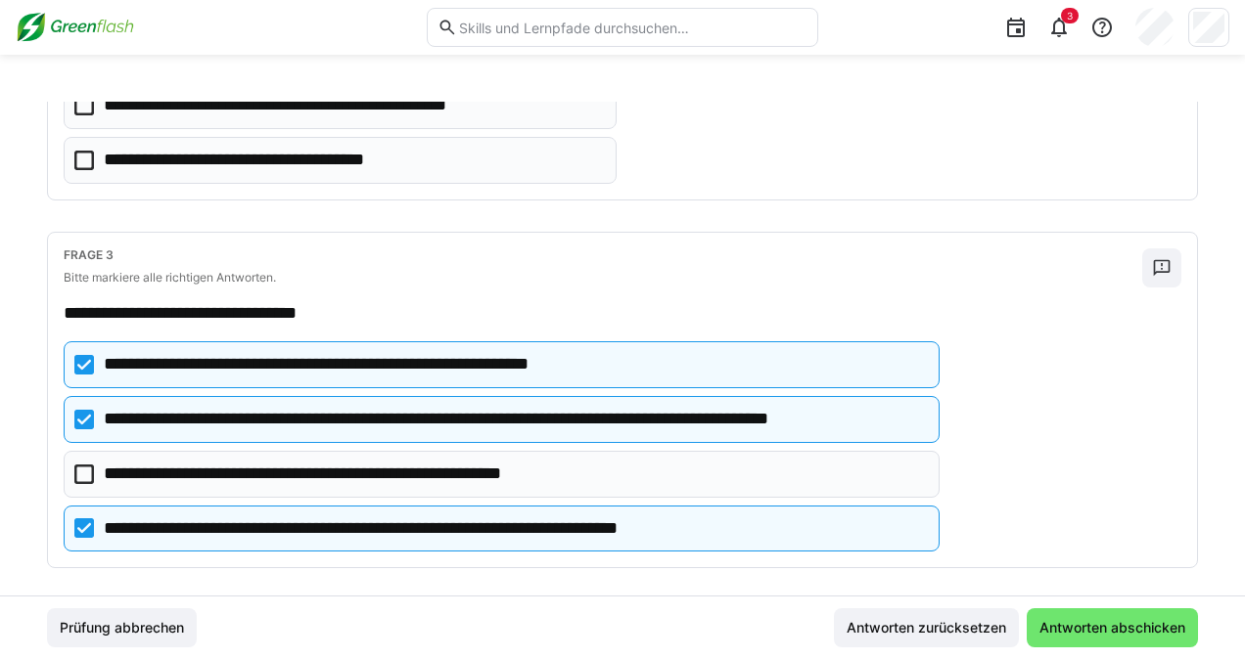
click at [82, 411] on icon at bounding box center [84, 420] width 20 height 20
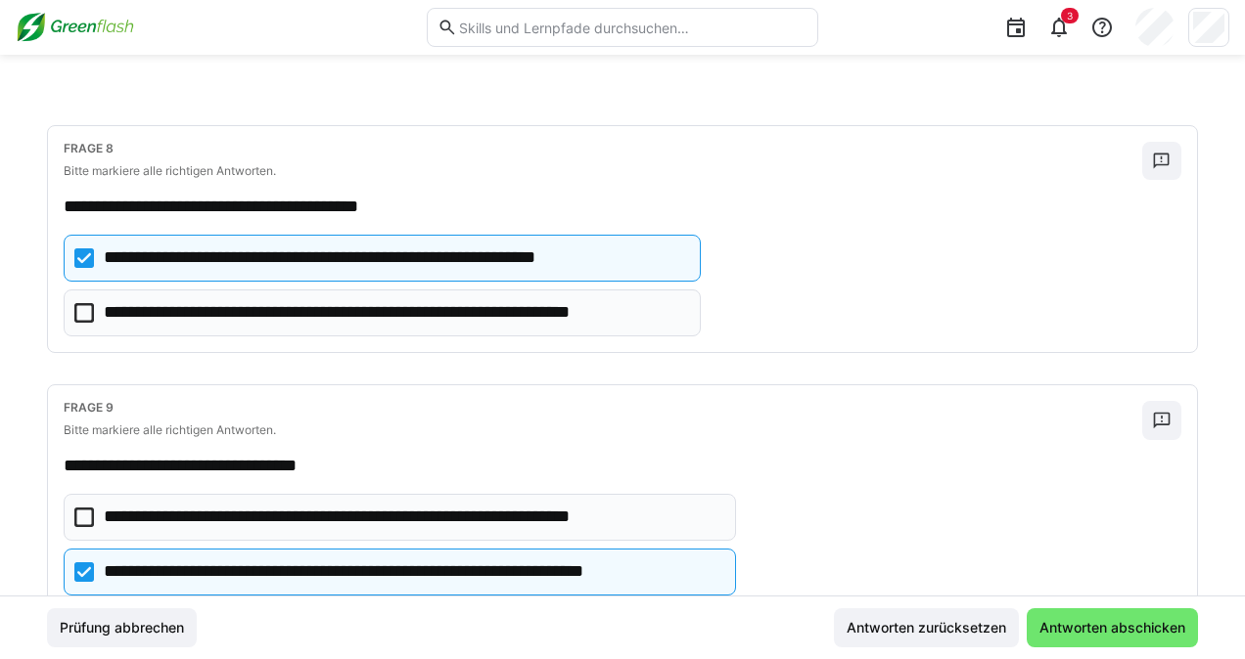
scroll to position [2444, 0]
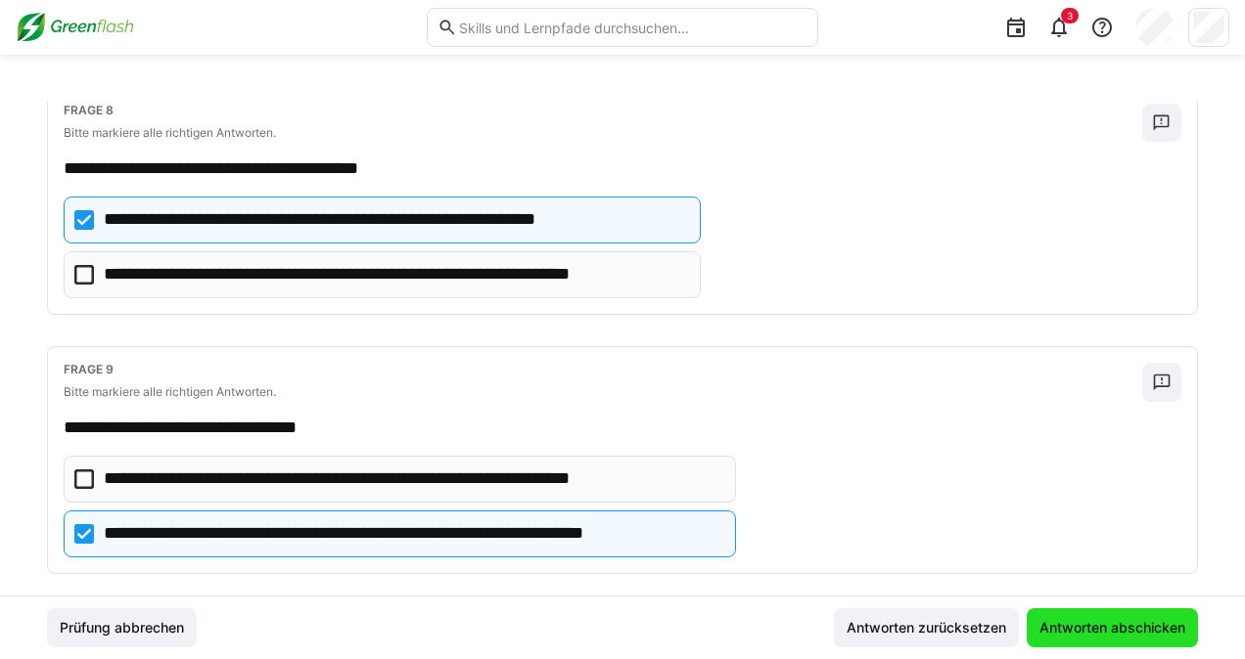
click at [1121, 621] on span "Antworten abschicken" at bounding box center [1112, 628] width 152 height 20
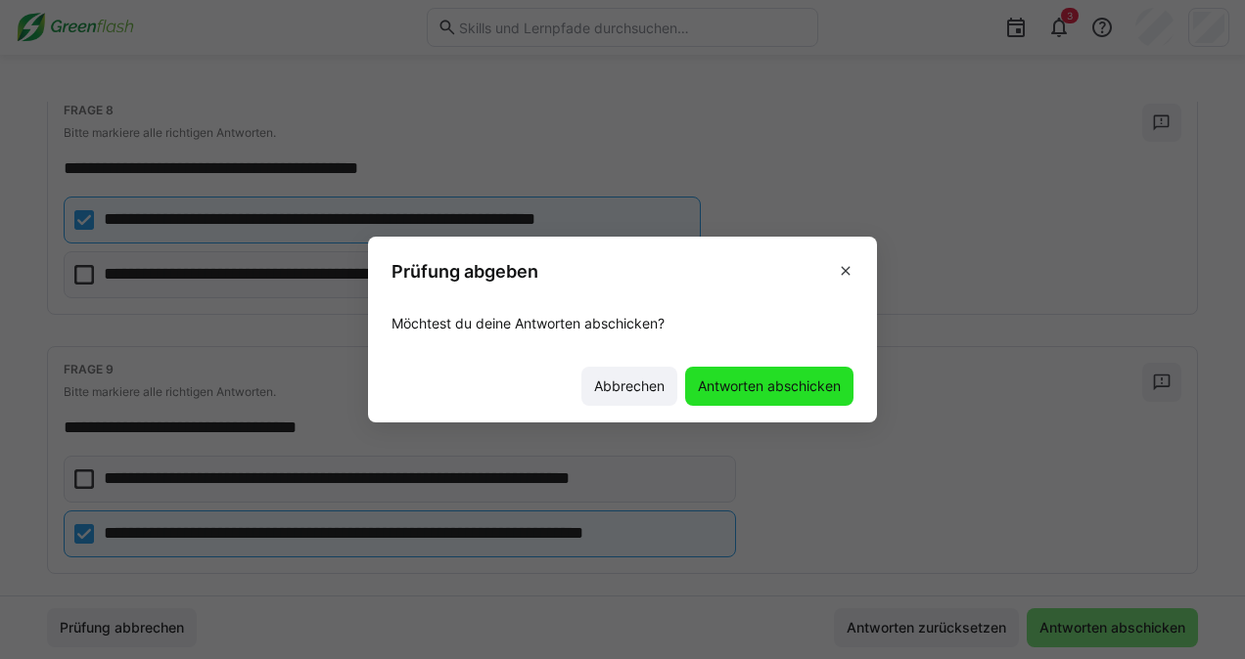
click at [752, 380] on span "Antworten abschicken" at bounding box center [769, 387] width 149 height 20
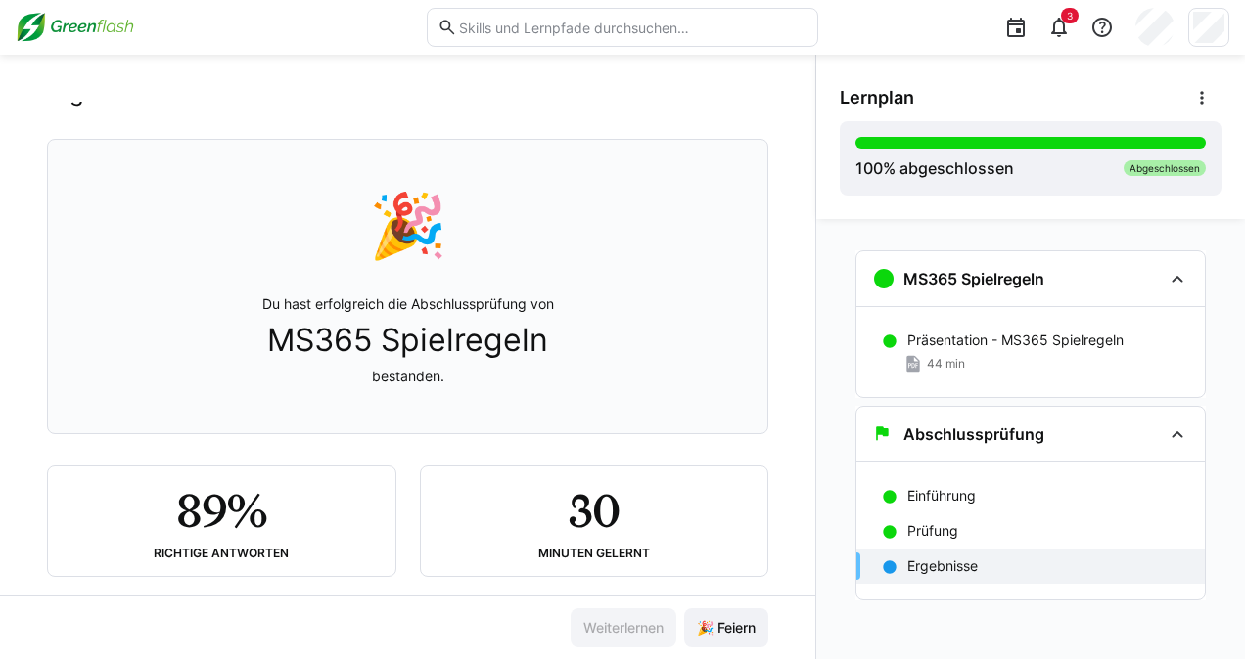
scroll to position [93, 0]
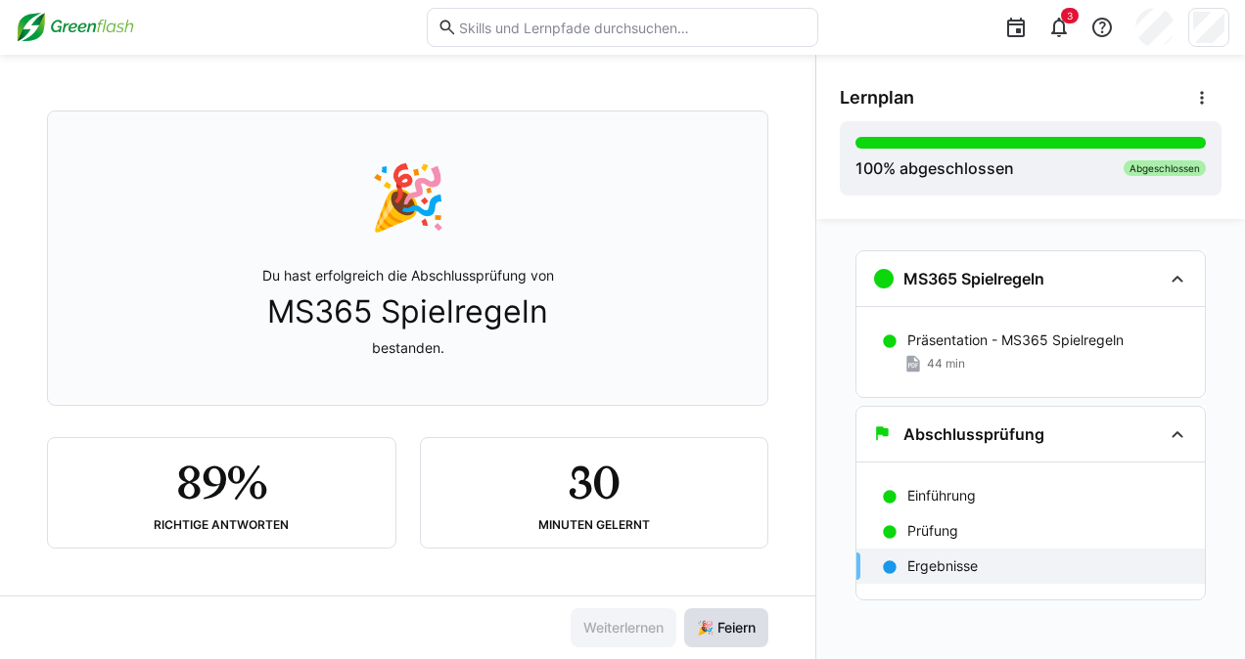
click at [722, 620] on span "🎉 Feiern" at bounding box center [726, 628] width 65 height 20
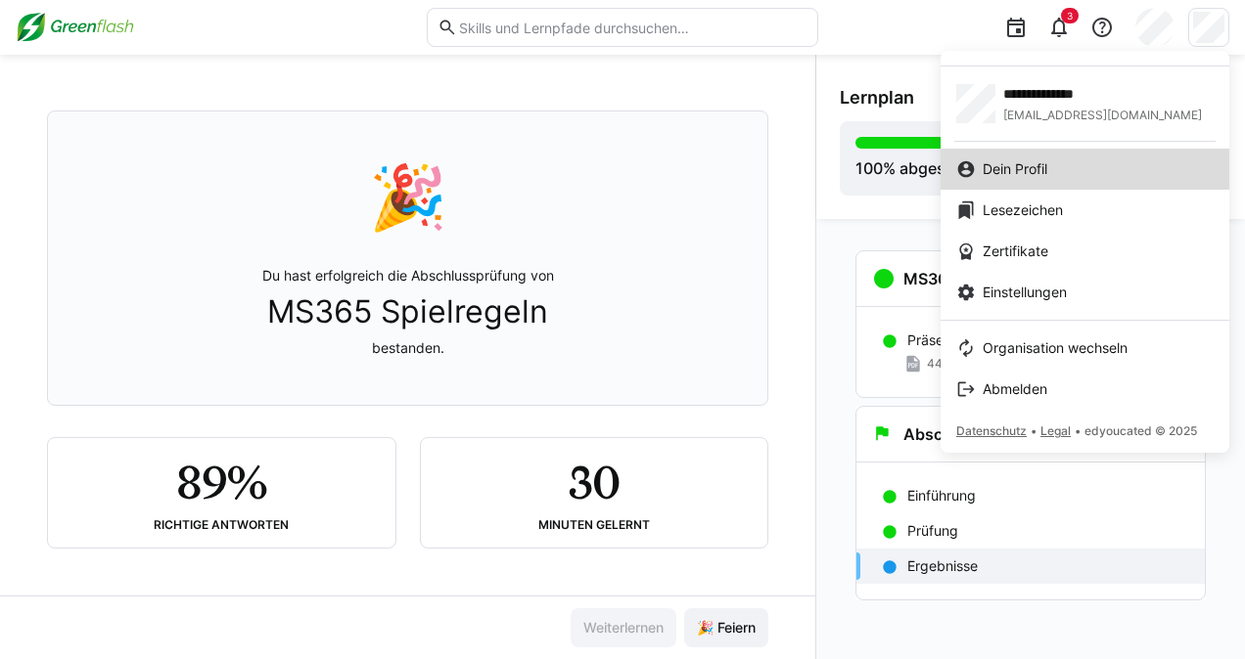
click at [1050, 159] on div "Dein Profil" at bounding box center [1084, 169] width 257 height 20
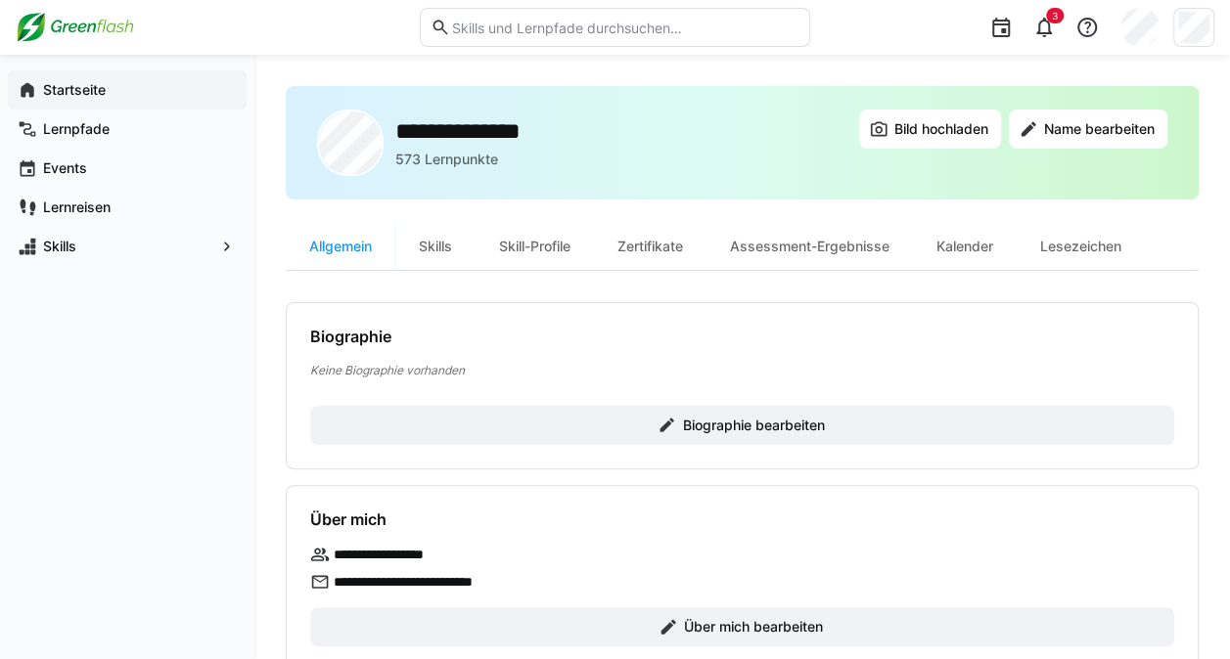
click at [0, 0] on app-navigation-label "Startseite" at bounding box center [0, 0] width 0 height 0
